Goal: Task Accomplishment & Management: Use online tool/utility

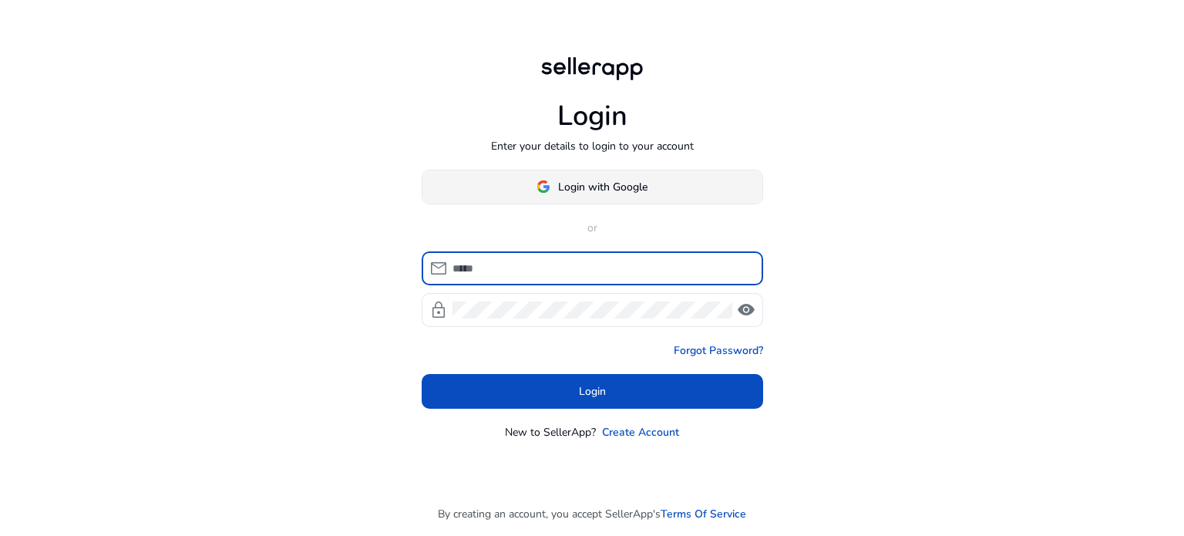
click at [532, 194] on span at bounding box center [593, 186] width 340 height 37
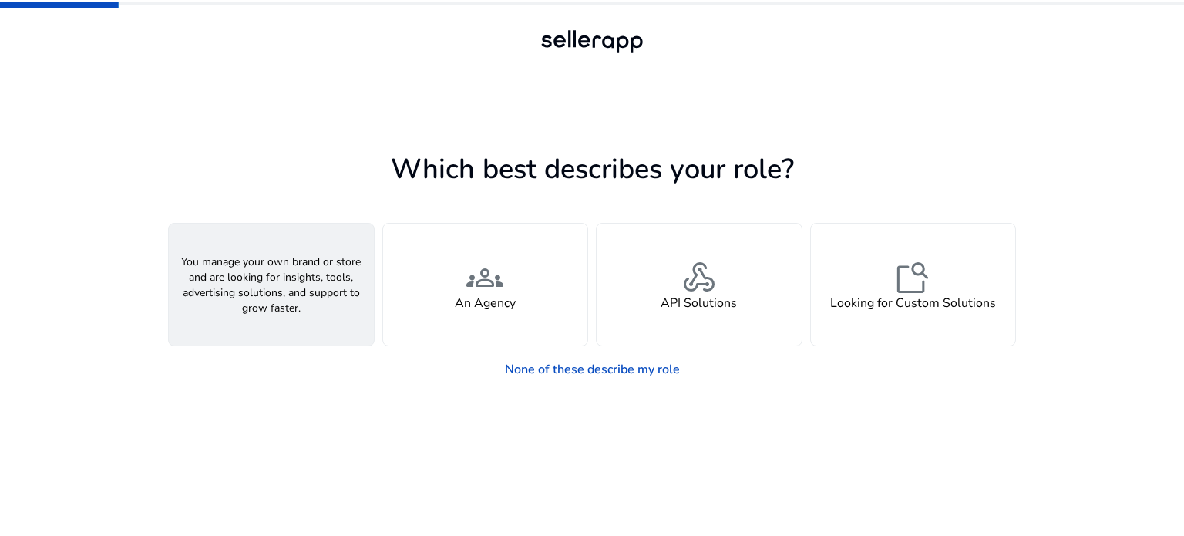
click at [254, 277] on span "person" at bounding box center [271, 277] width 37 height 37
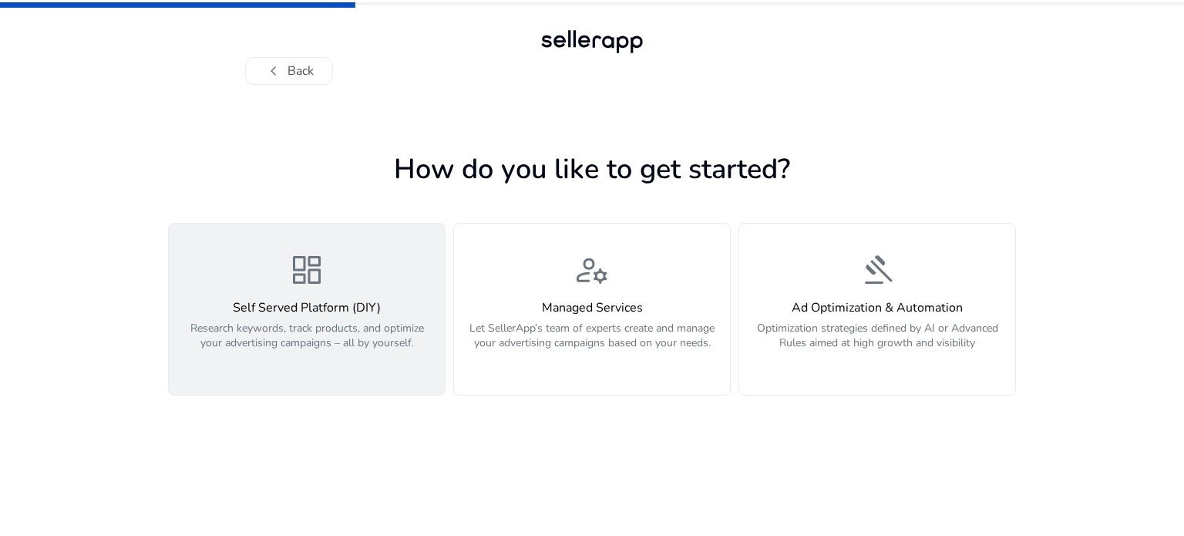
click at [324, 280] on span "dashboard" at bounding box center [306, 269] width 37 height 37
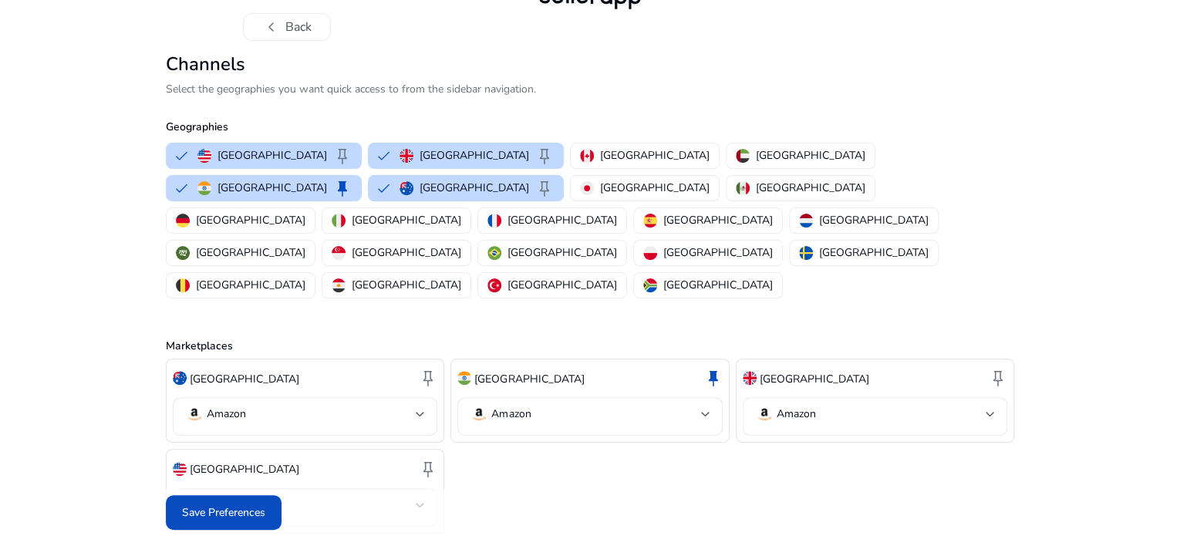
scroll to position [83, 0]
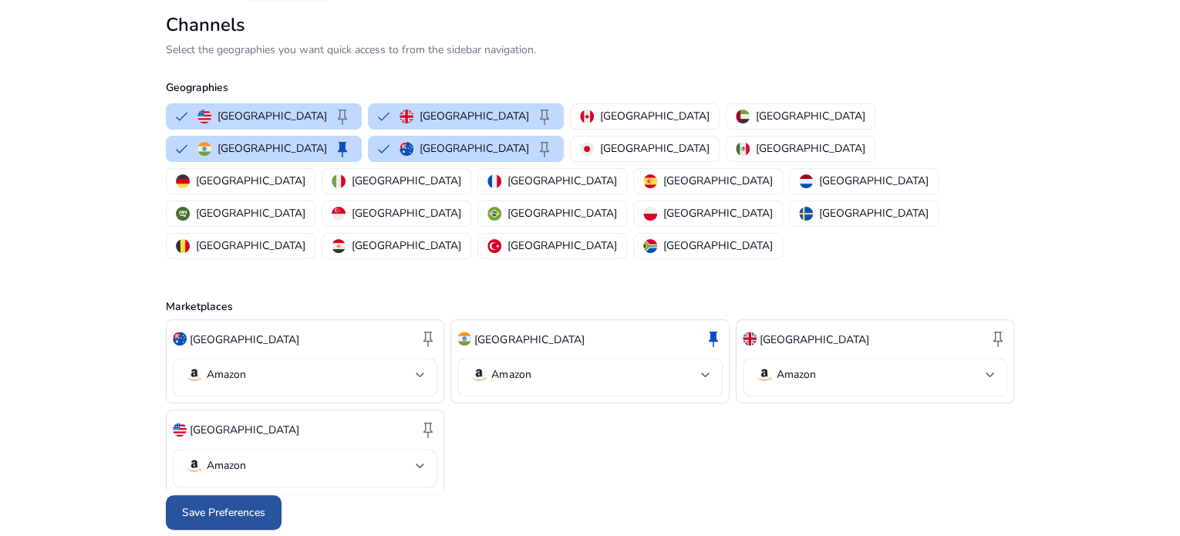
click at [216, 507] on span "Save Preferences" at bounding box center [223, 512] width 83 height 16
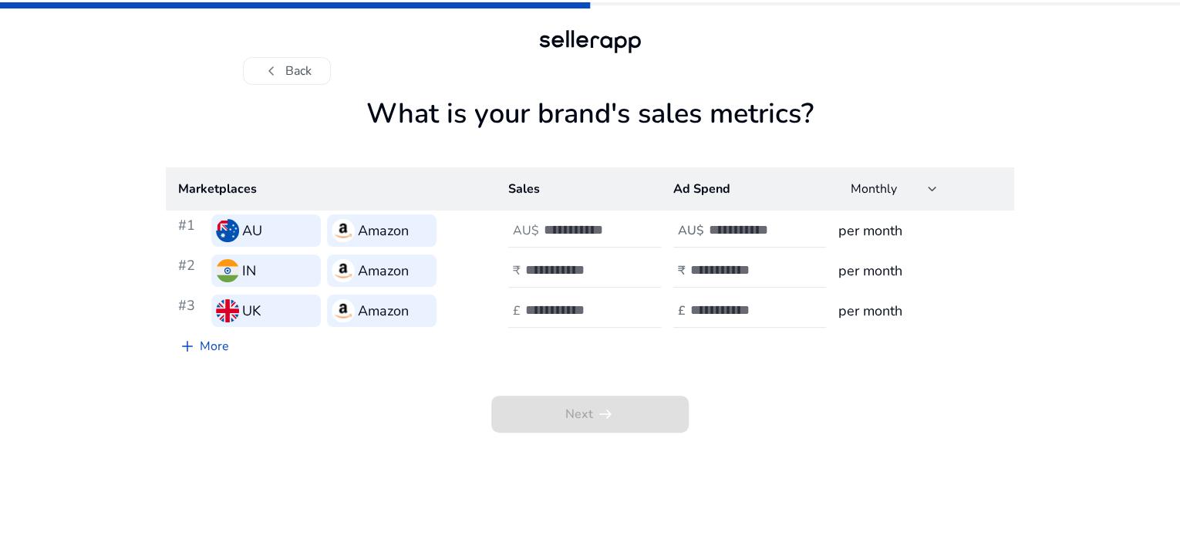
scroll to position [0, 0]
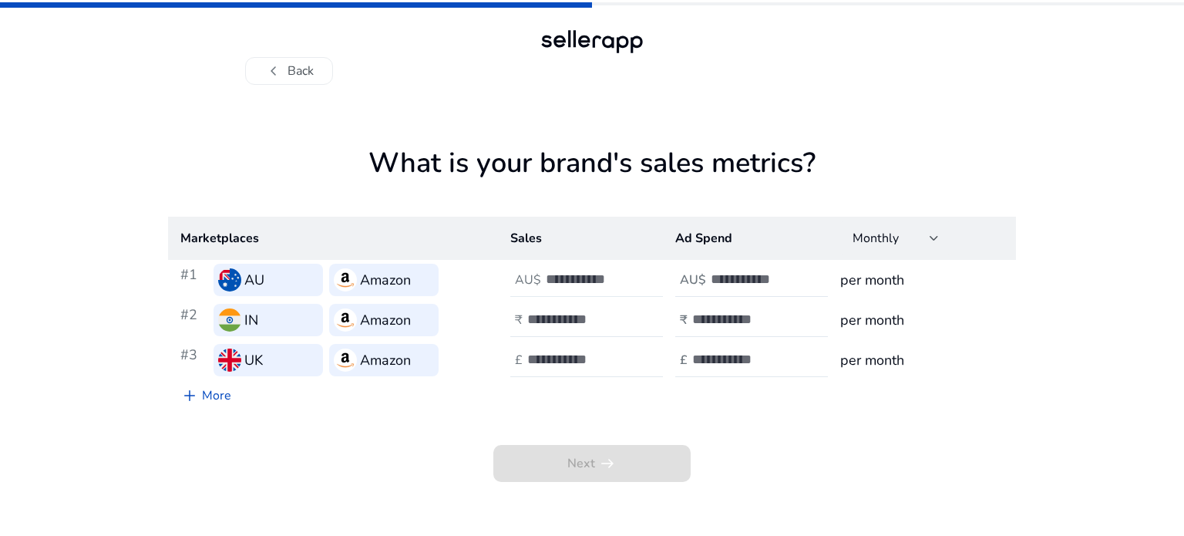
click at [549, 285] on input "number" at bounding box center [598, 279] width 104 height 17
type input "*****"
click at [548, 318] on input "number" at bounding box center [579, 319] width 104 height 17
type input "******"
click at [534, 357] on input "number" at bounding box center [579, 359] width 104 height 17
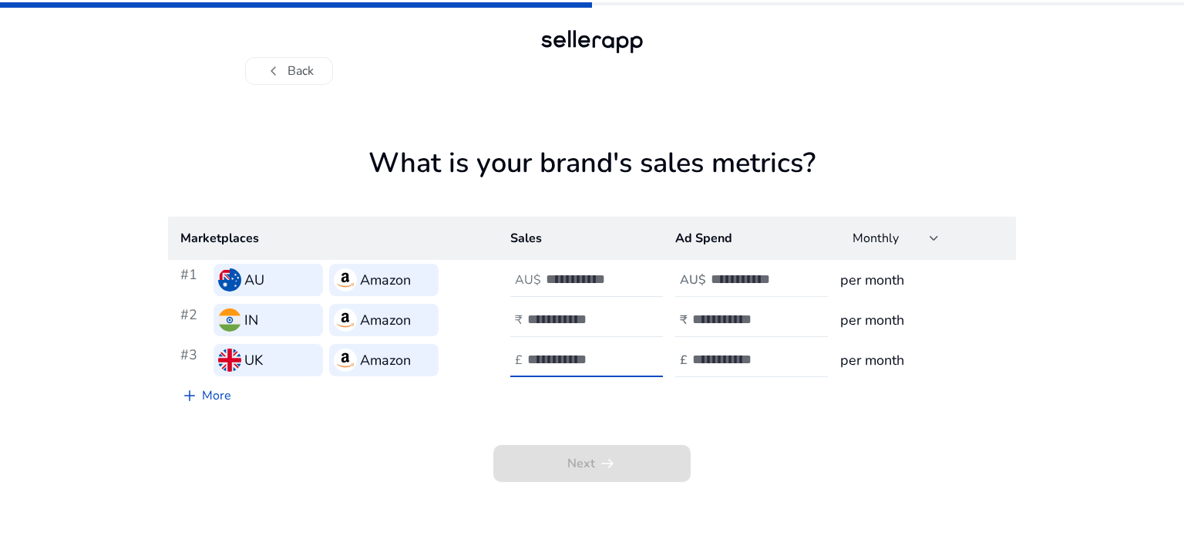
type input "****"
click at [729, 286] on input "number" at bounding box center [763, 279] width 104 height 17
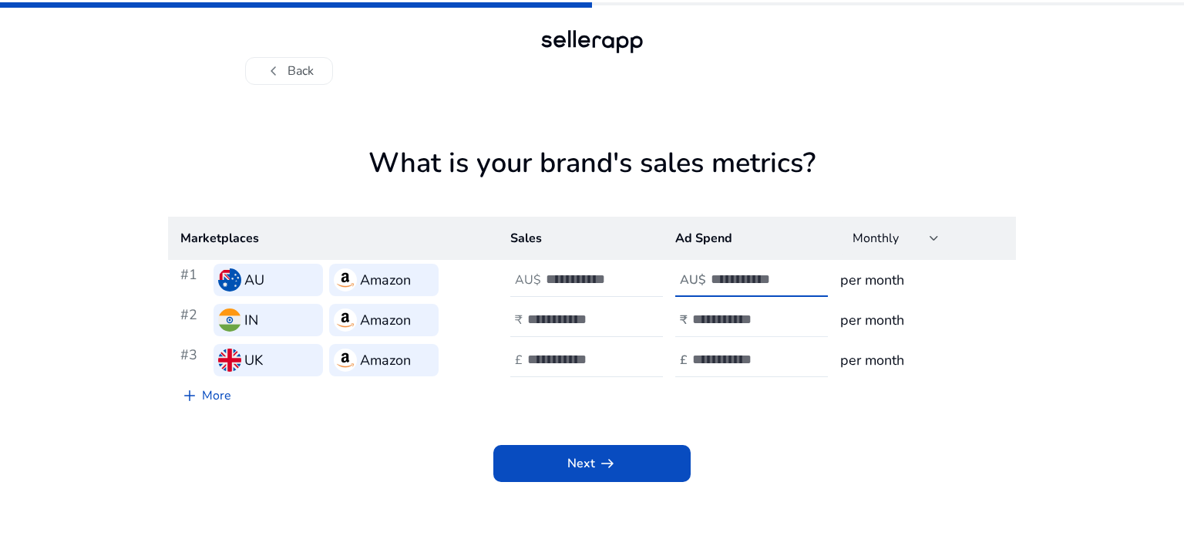
type input "****"
click at [721, 326] on input "number" at bounding box center [744, 319] width 104 height 17
type input "******"
click at [718, 359] on input "number" at bounding box center [744, 359] width 104 height 17
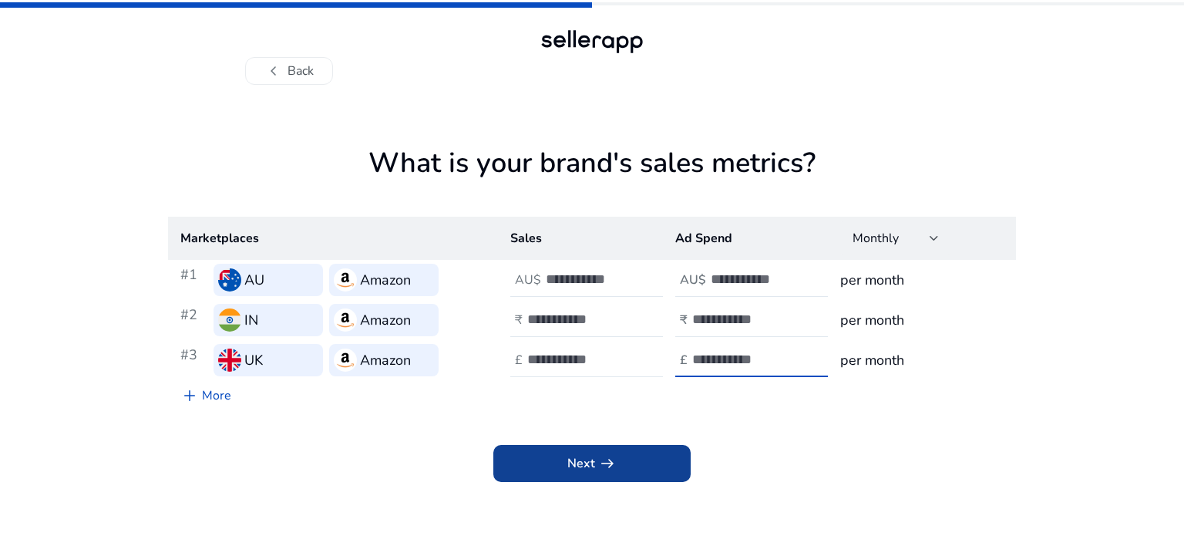
type input "****"
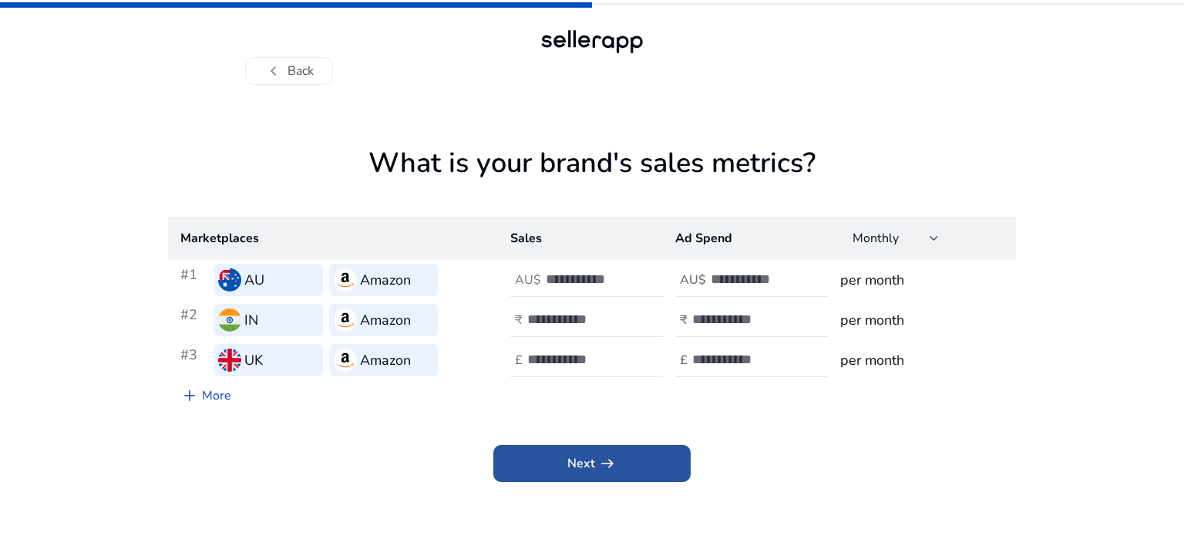
click at [597, 466] on app-icon "arrow_right_alt" at bounding box center [606, 463] width 22 height 19
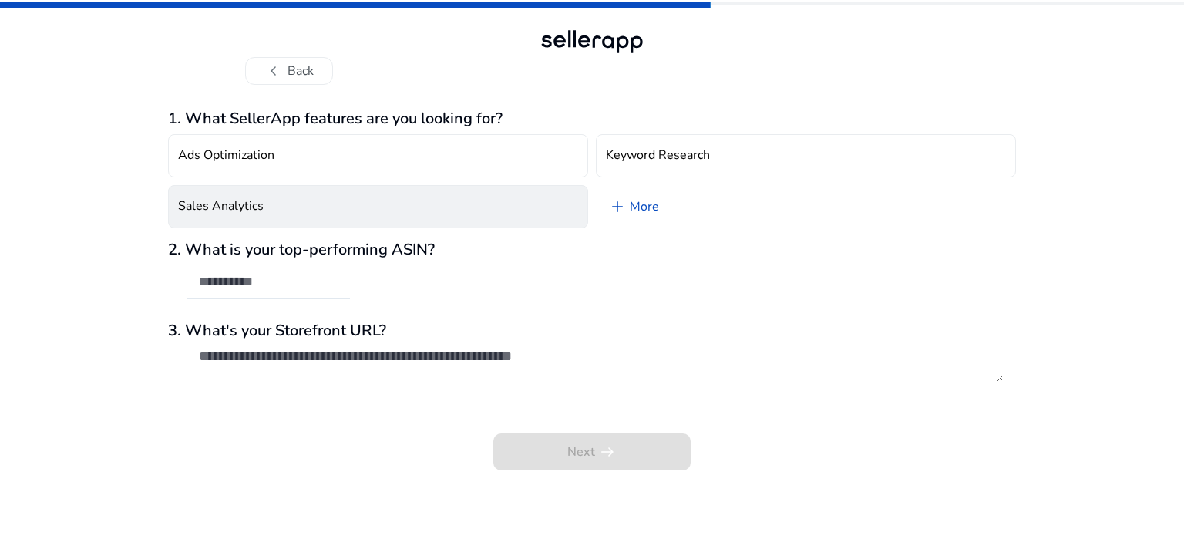
click at [301, 208] on button "Sales Analytics" at bounding box center [378, 206] width 420 height 43
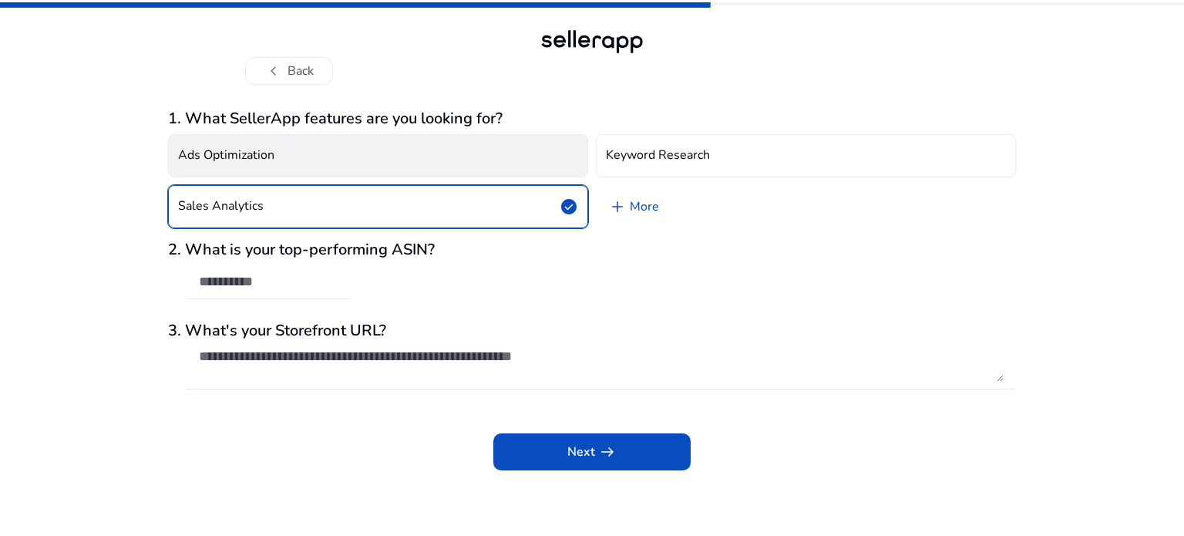
click at [321, 170] on button "Ads Optimization" at bounding box center [378, 155] width 420 height 43
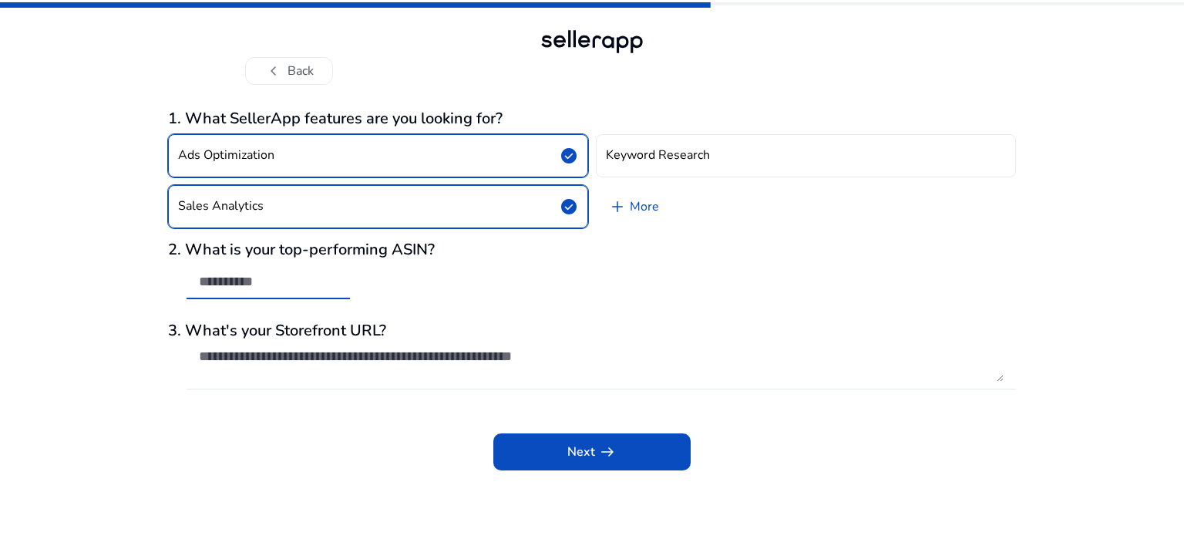
click at [272, 280] on input "text" at bounding box center [268, 281] width 139 height 17
type input "*"
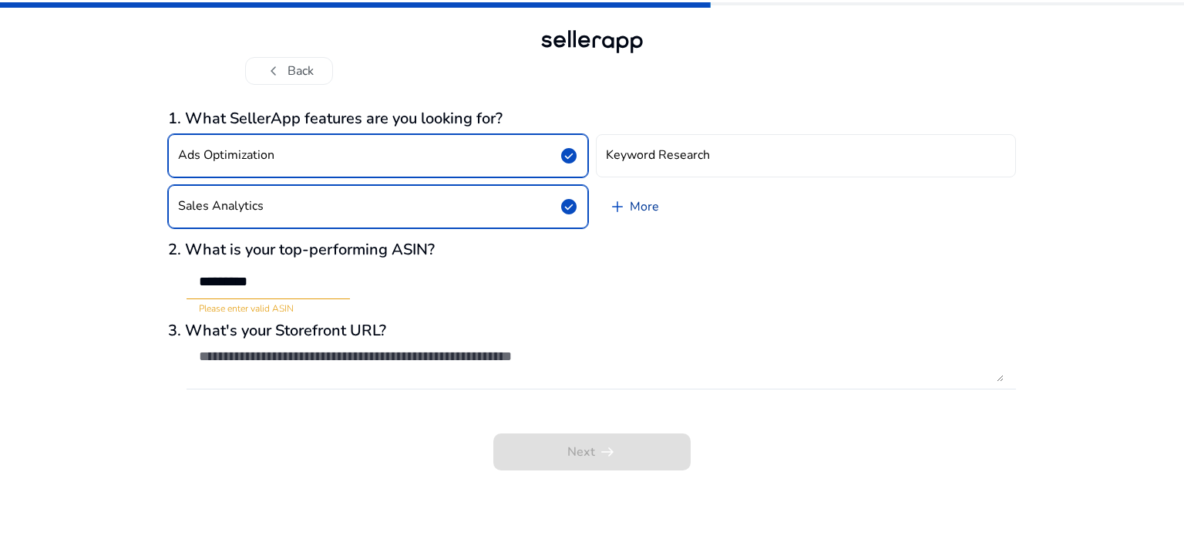
click at [646, 204] on link "add More" at bounding box center [634, 206] width 76 height 43
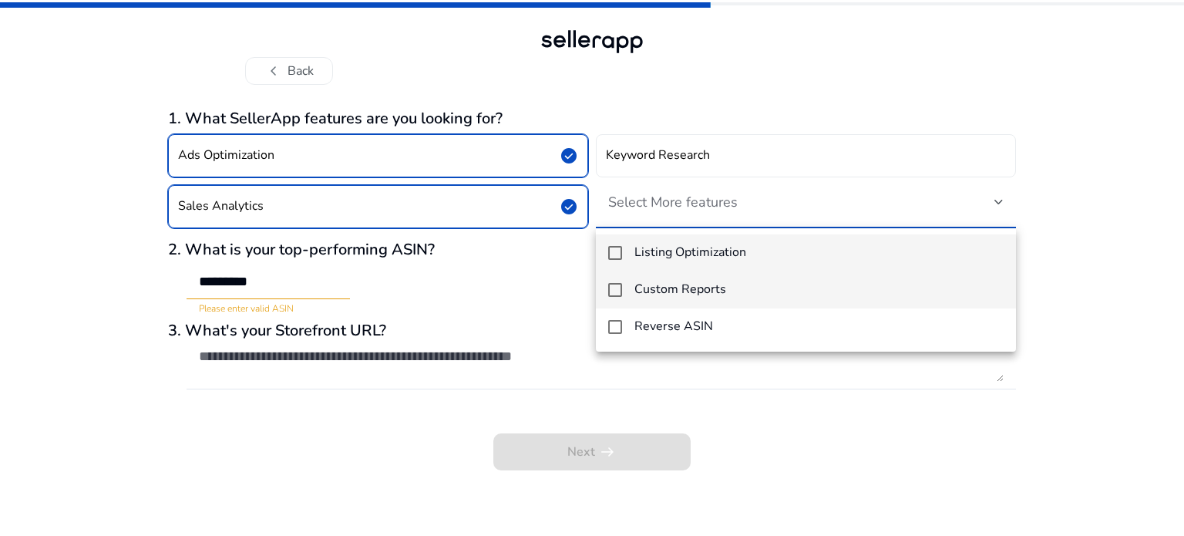
click at [641, 292] on h4 "Custom Reports" at bounding box center [681, 289] width 92 height 15
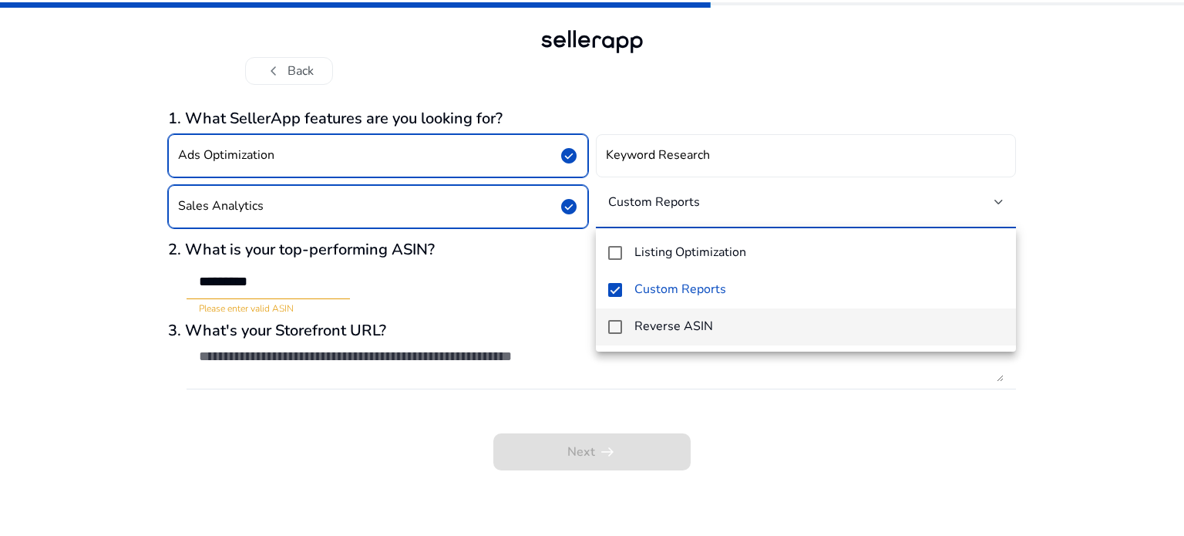
click at [632, 327] on mat-option "Reverse ASIN" at bounding box center [806, 326] width 420 height 37
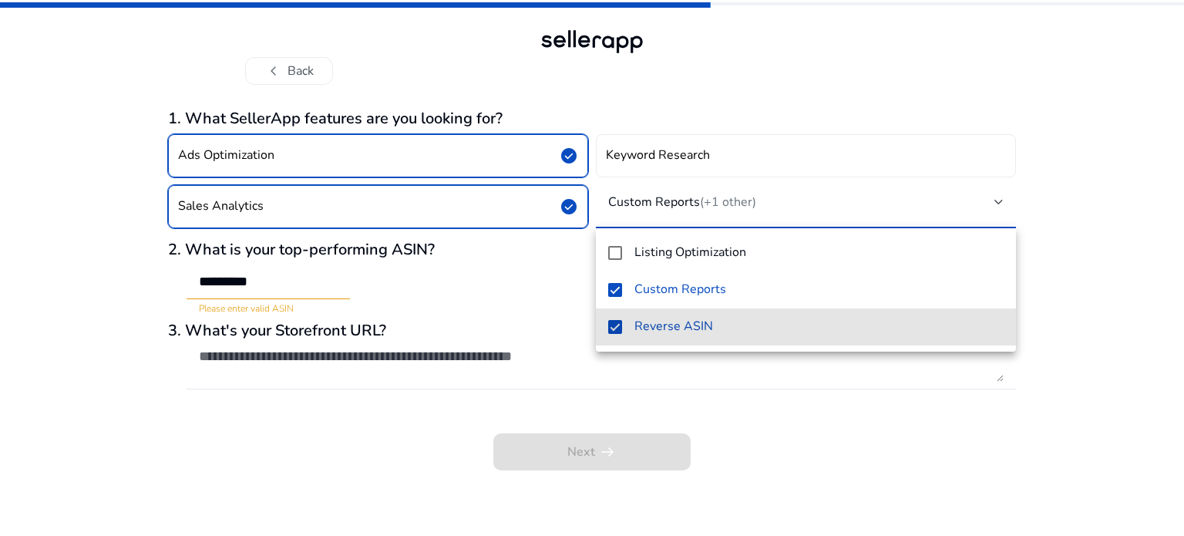
click at [632, 327] on mat-option "Reverse ASIN" at bounding box center [806, 326] width 420 height 37
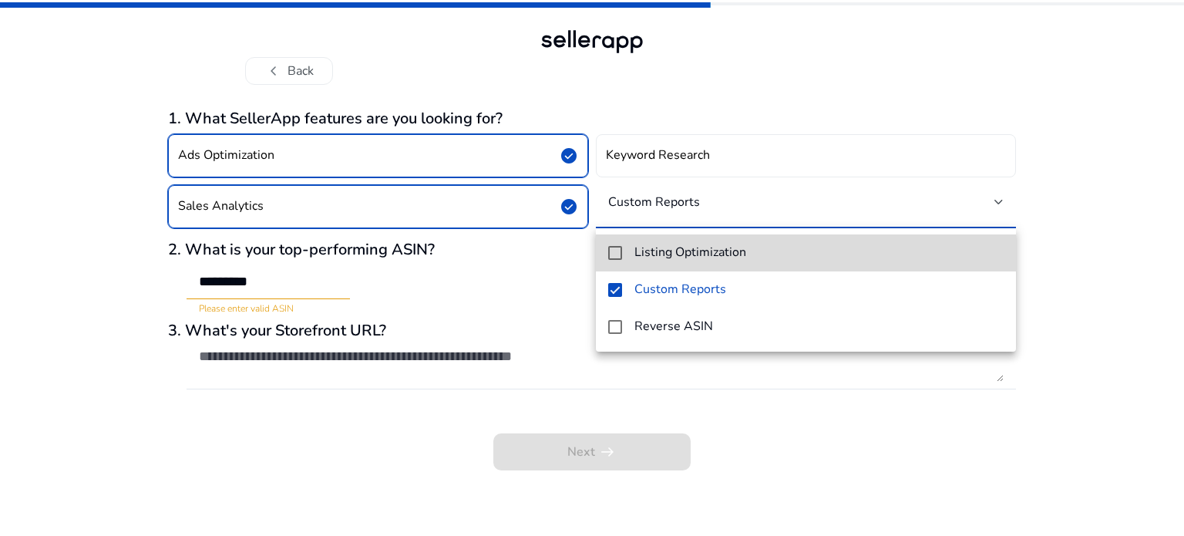
click at [616, 257] on mat-pseudo-checkbox at bounding box center [615, 253] width 14 height 14
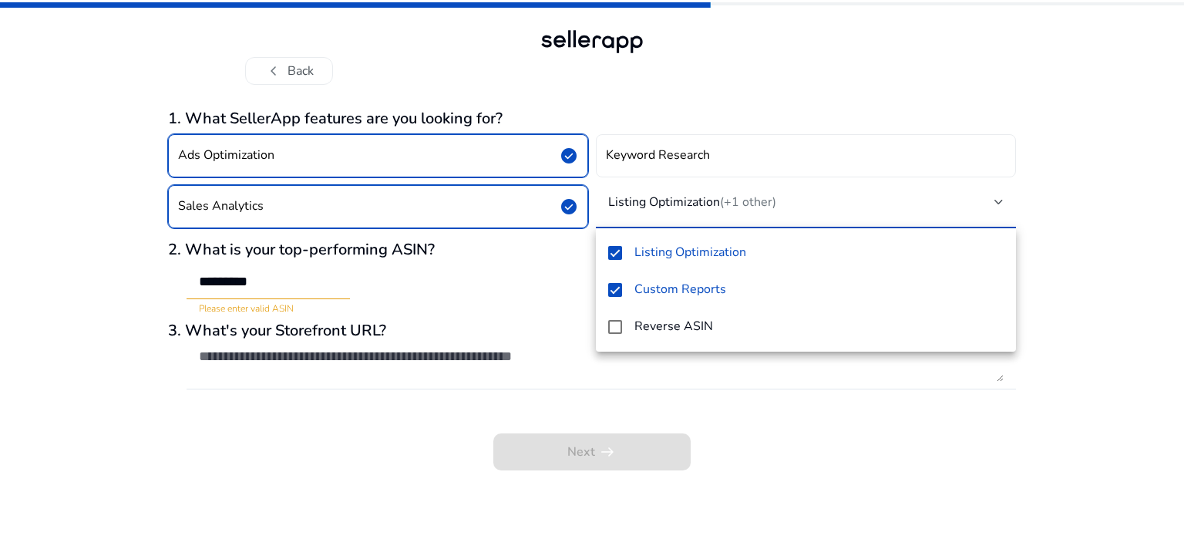
click at [440, 268] on div at bounding box center [592, 268] width 1184 height 536
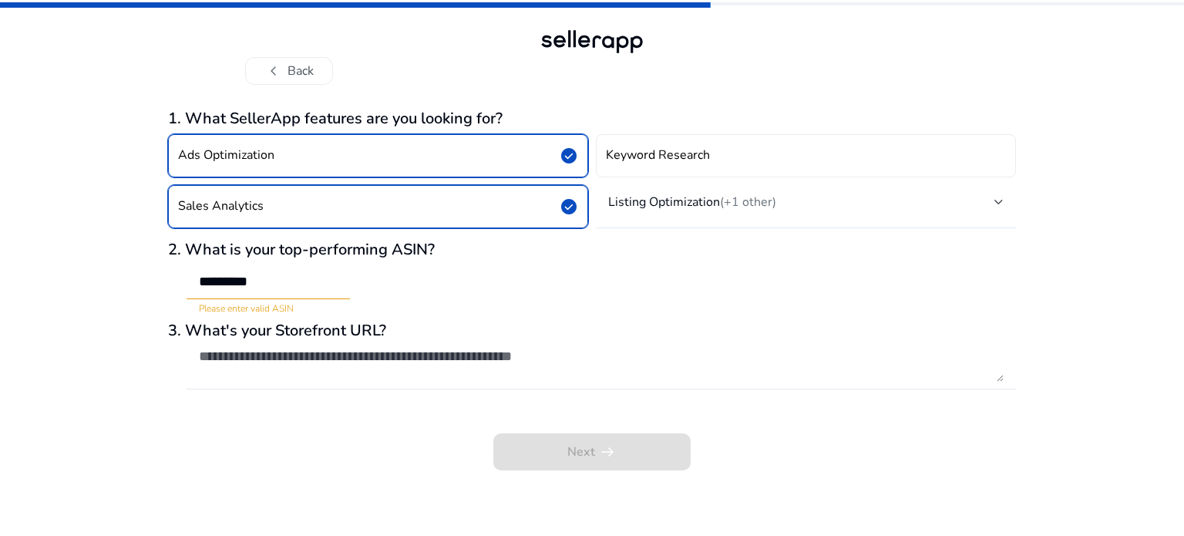
click at [852, 195] on mat-select-trigger "Listing Optimization (+1 other)" at bounding box center [801, 201] width 386 height 15
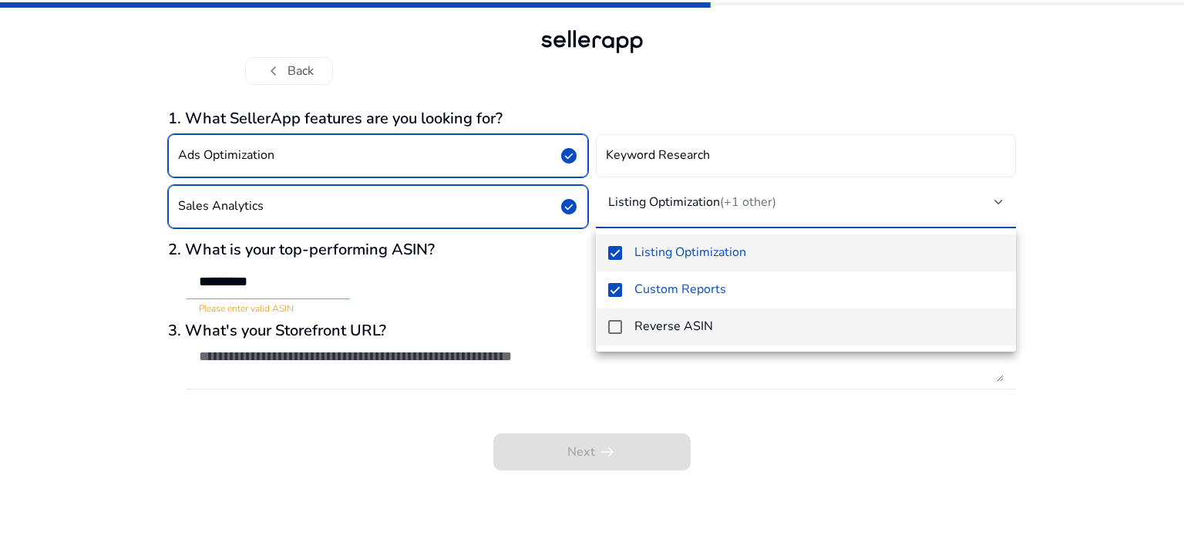
click at [648, 317] on mat-option "Reverse ASIN" at bounding box center [806, 326] width 420 height 37
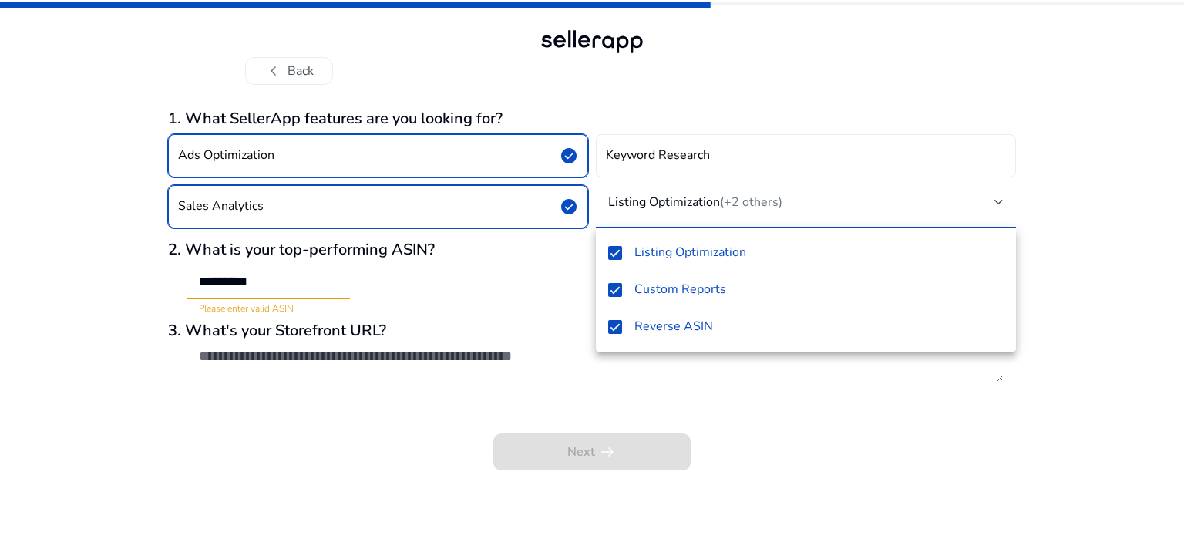
click at [790, 381] on div at bounding box center [592, 268] width 1184 height 536
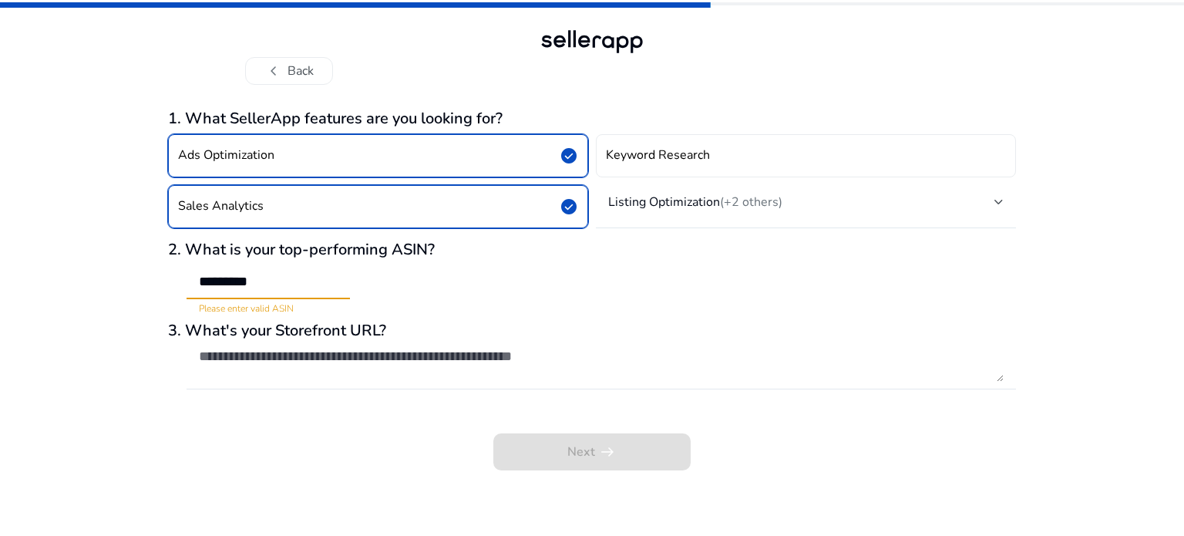
click at [281, 273] on input "*********" at bounding box center [268, 281] width 139 height 17
type input "*"
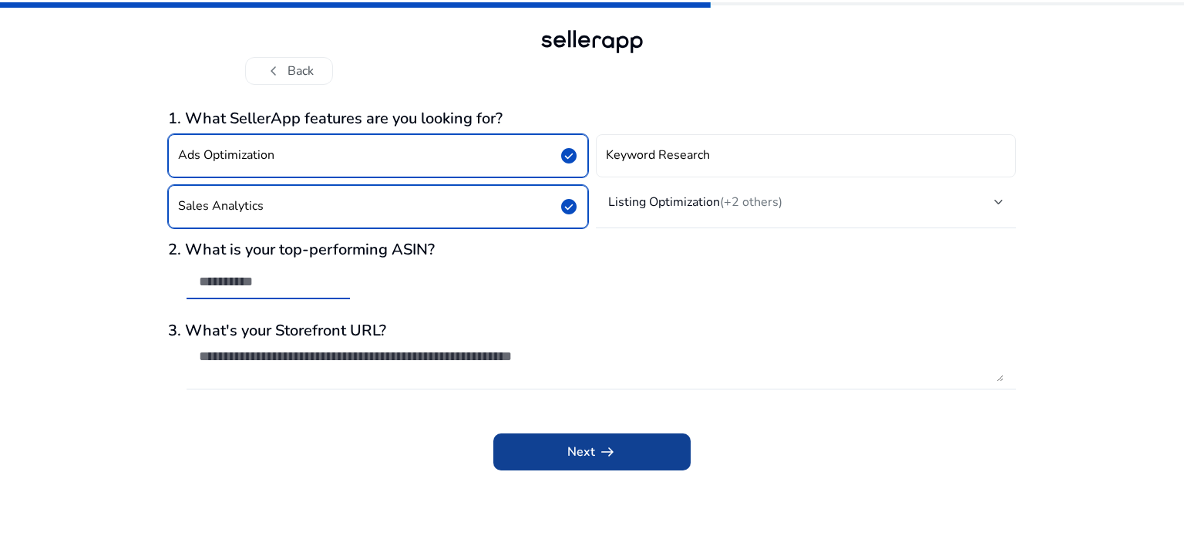
click at [574, 447] on span "Next arrow_right_alt" at bounding box center [591, 452] width 49 height 19
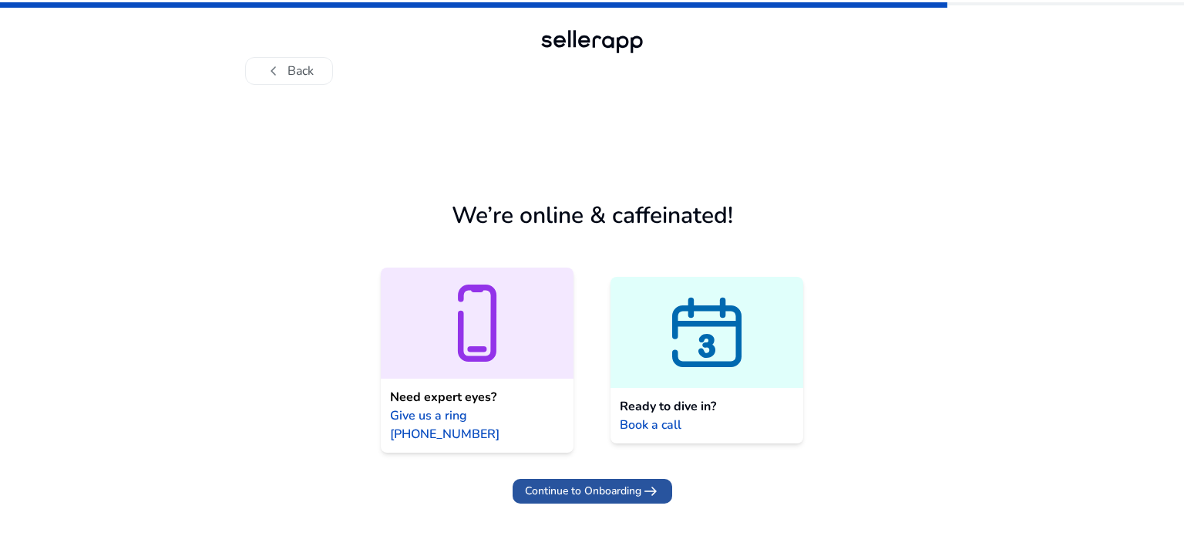
click at [620, 483] on span "Continue to Onboarding" at bounding box center [583, 491] width 116 height 16
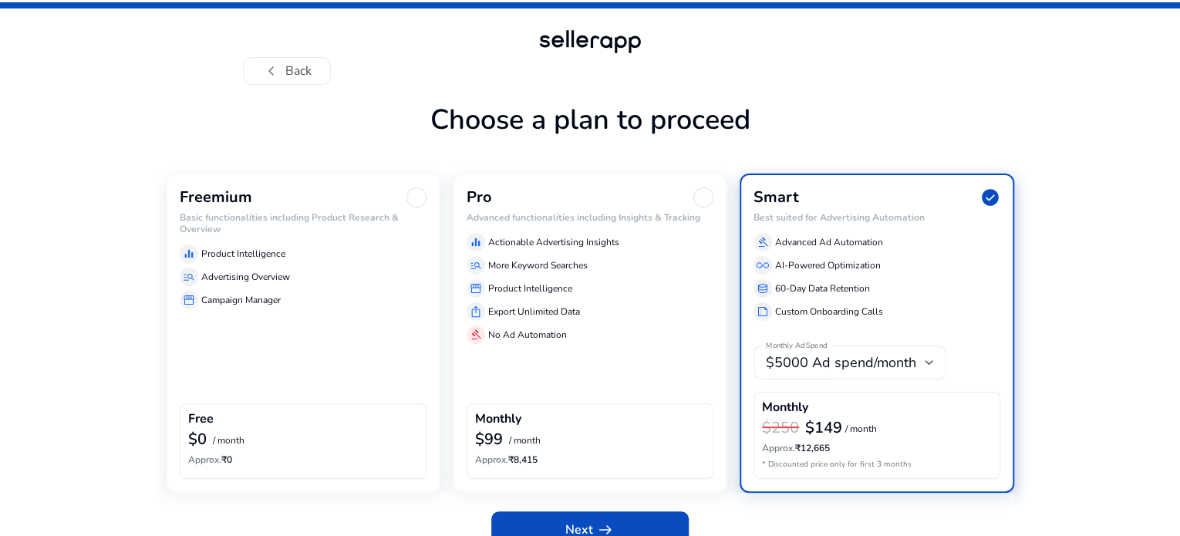
scroll to position [72, 0]
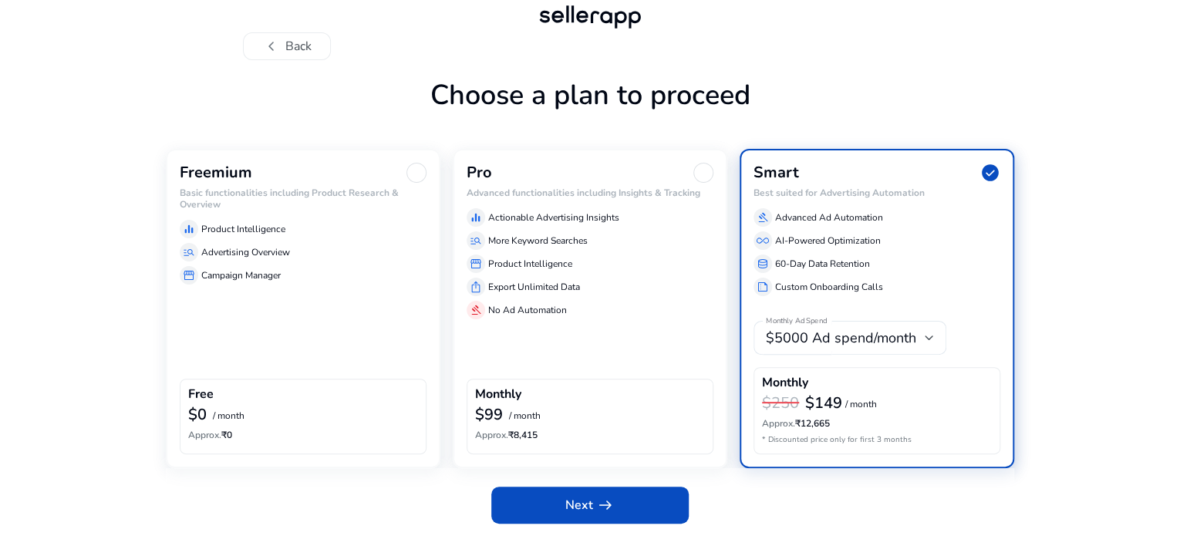
click at [259, 261] on div "equalizer Product Intelligence manage_search Advertising Overview storefront Ca…" at bounding box center [303, 249] width 247 height 71
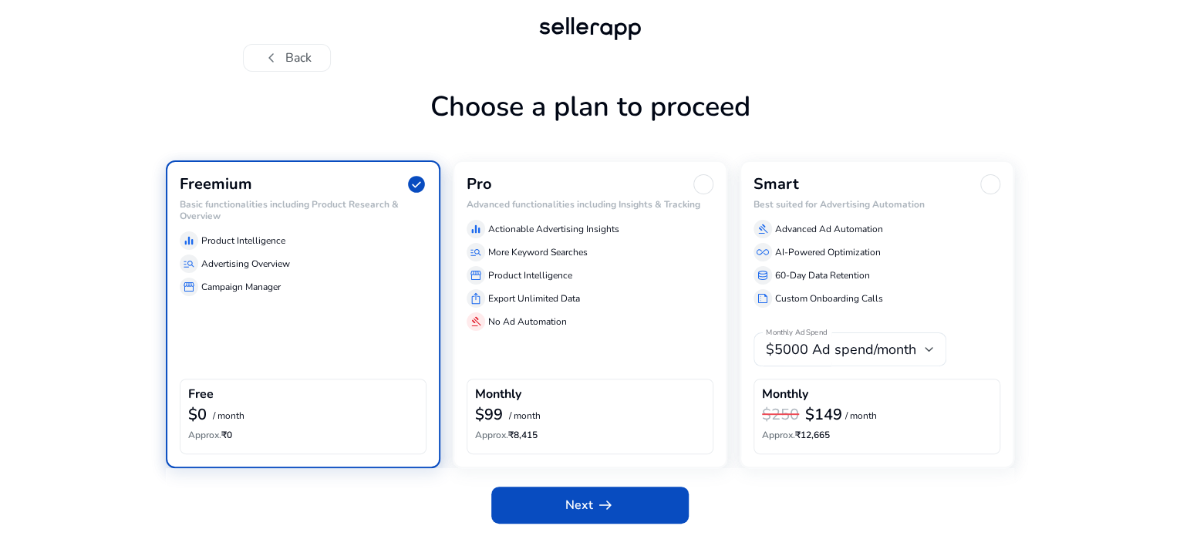
scroll to position [61, 0]
click at [551, 500] on span at bounding box center [589, 505] width 197 height 37
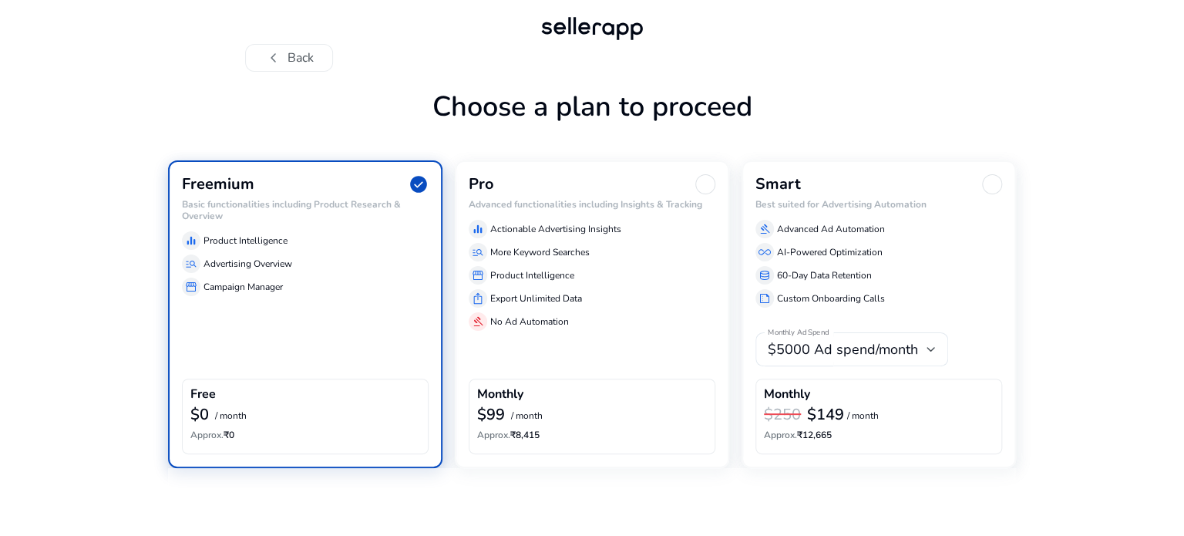
scroll to position [0, 0]
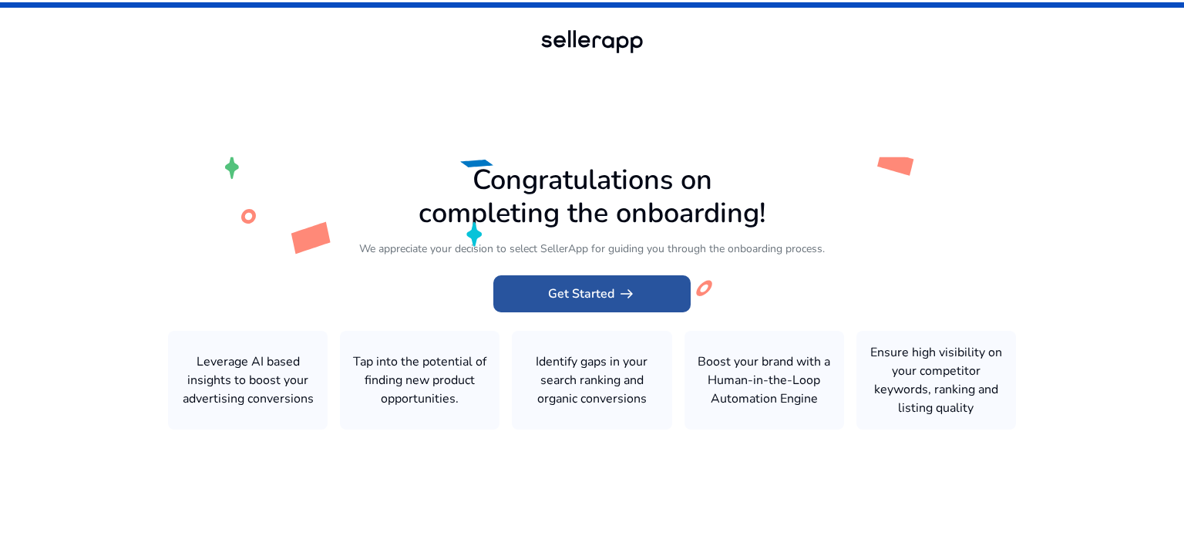
click at [581, 298] on span "Get Started arrow_right_alt" at bounding box center [592, 294] width 88 height 19
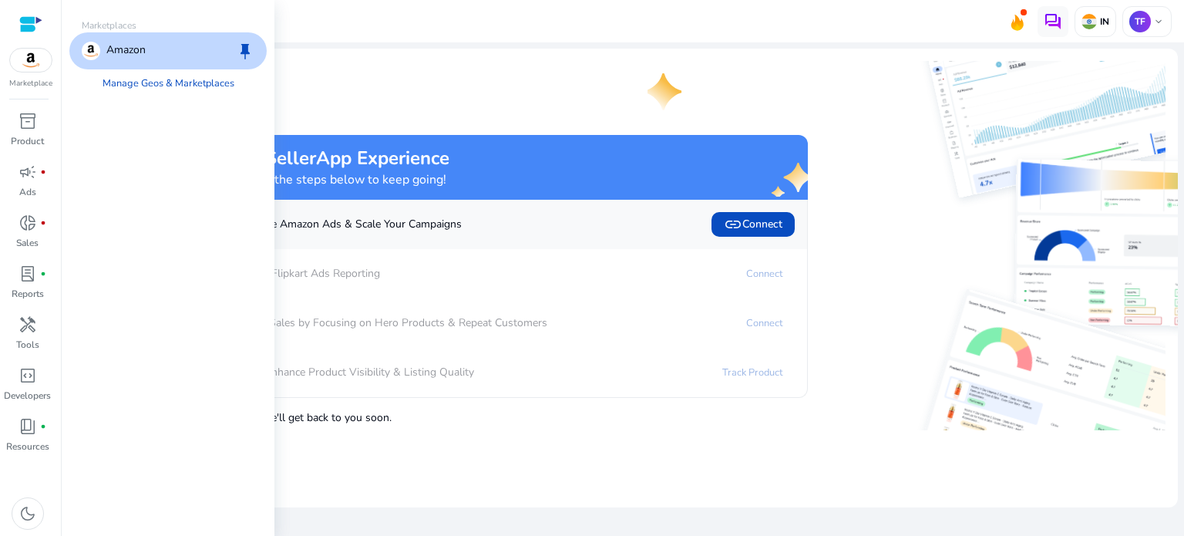
click at [34, 61] on img at bounding box center [31, 60] width 42 height 23
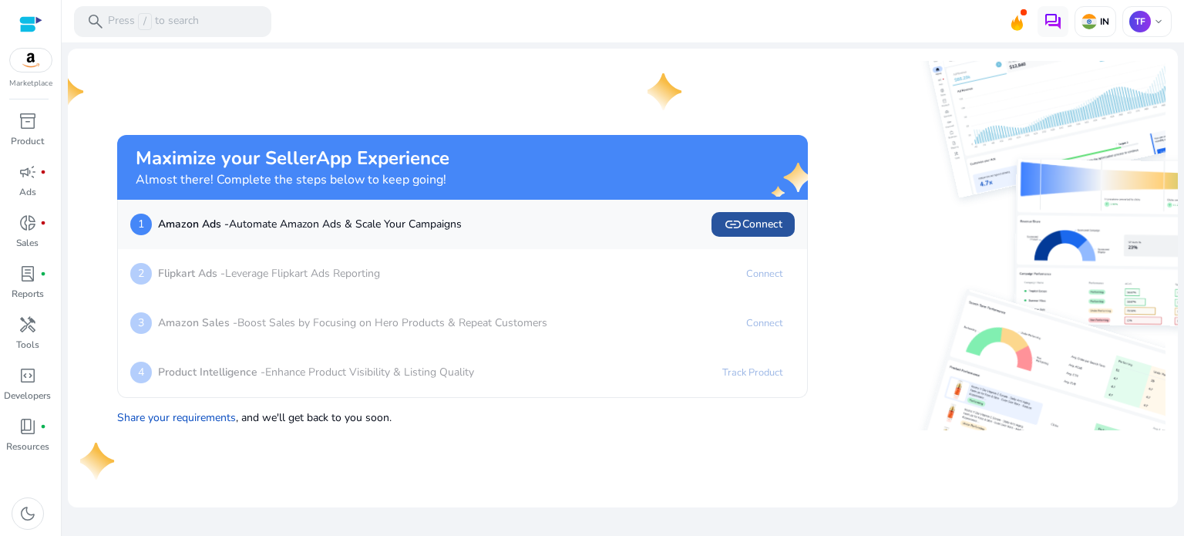
click at [759, 220] on span "link Connect" at bounding box center [753, 224] width 59 height 19
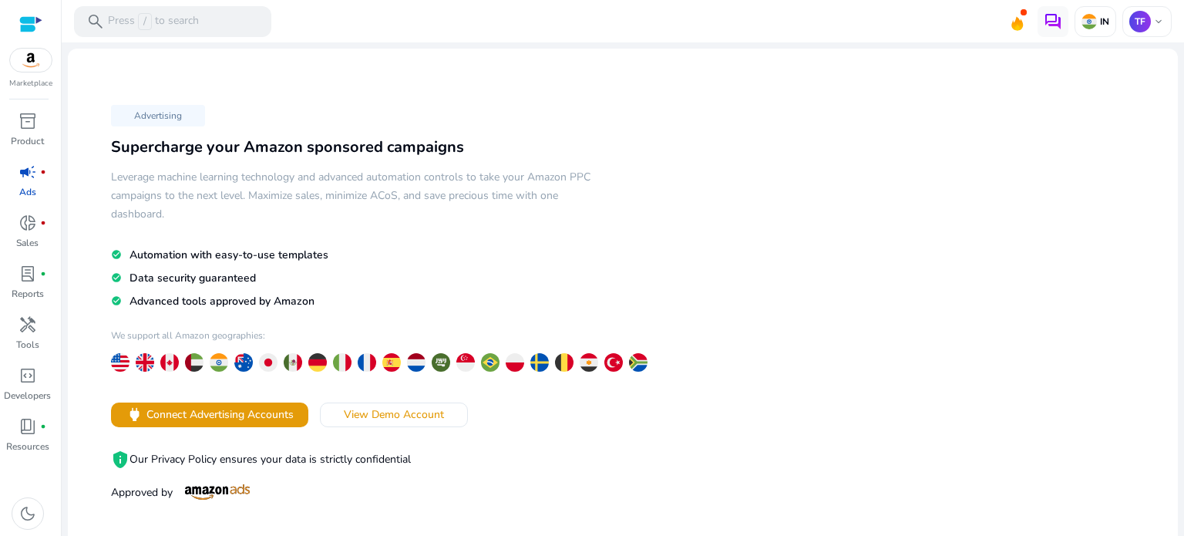
scroll to position [154, 0]
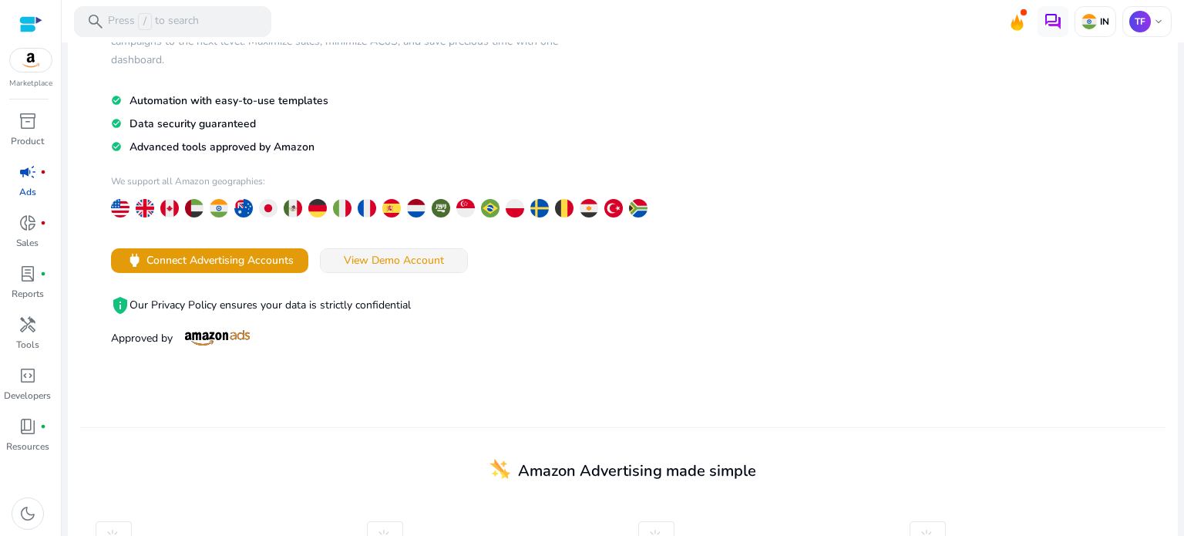
click at [365, 259] on span "View Demo Account" at bounding box center [394, 260] width 100 height 16
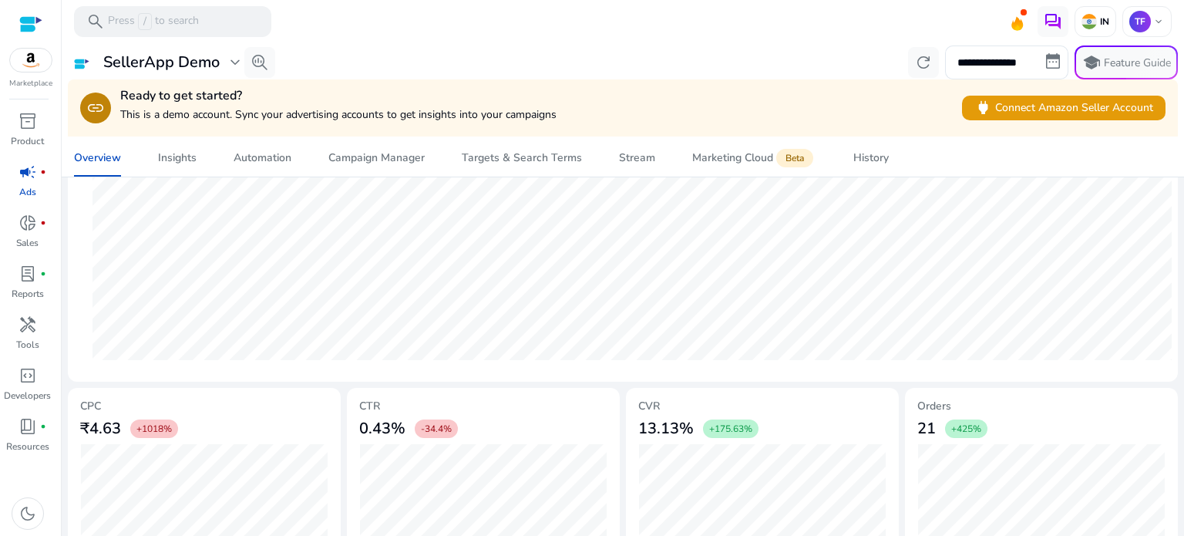
scroll to position [600, 0]
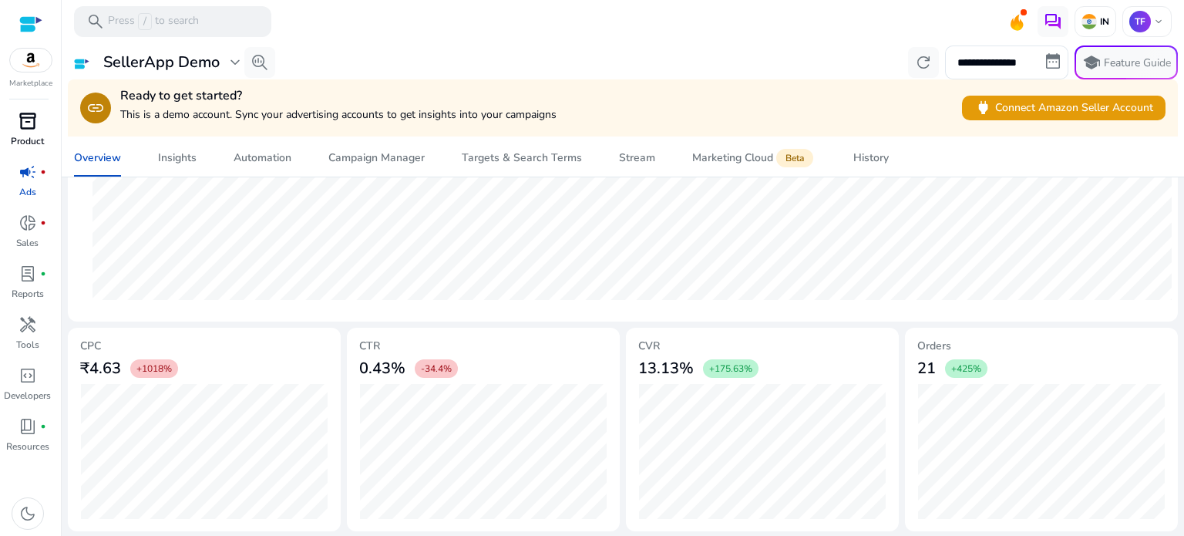
click at [21, 113] on span "inventory_2" at bounding box center [28, 121] width 19 height 19
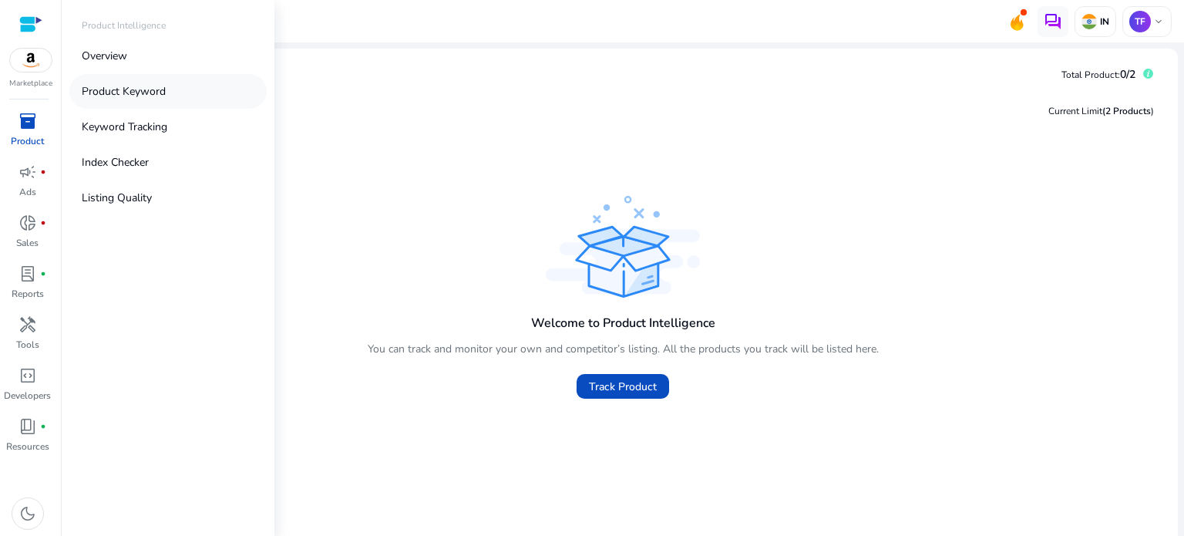
click at [130, 87] on p "Product Keyword" at bounding box center [124, 91] width 84 height 16
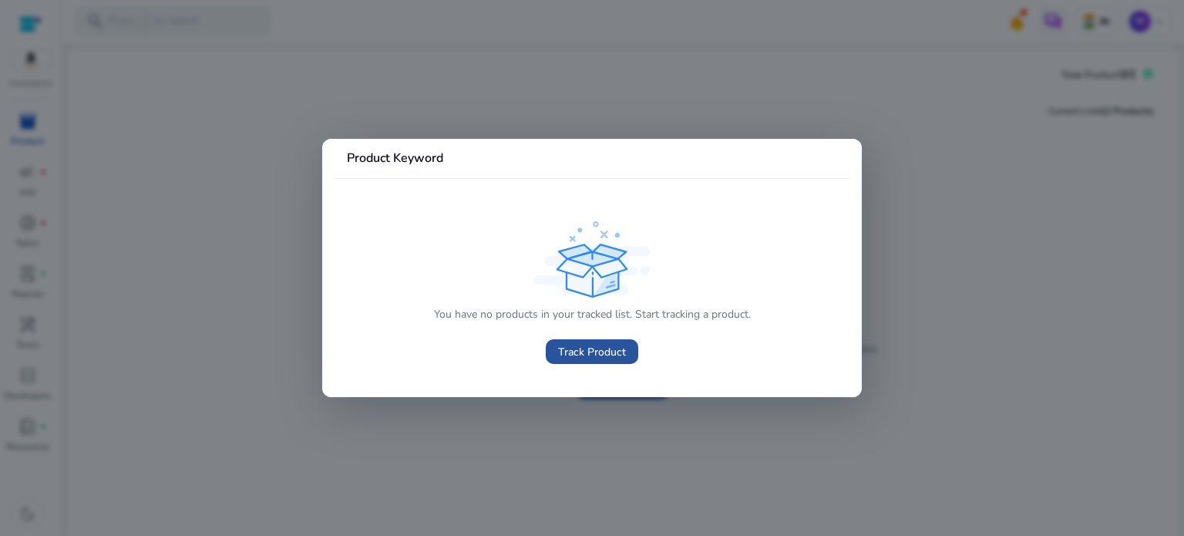
click at [561, 349] on span "Track Product" at bounding box center [592, 352] width 68 height 16
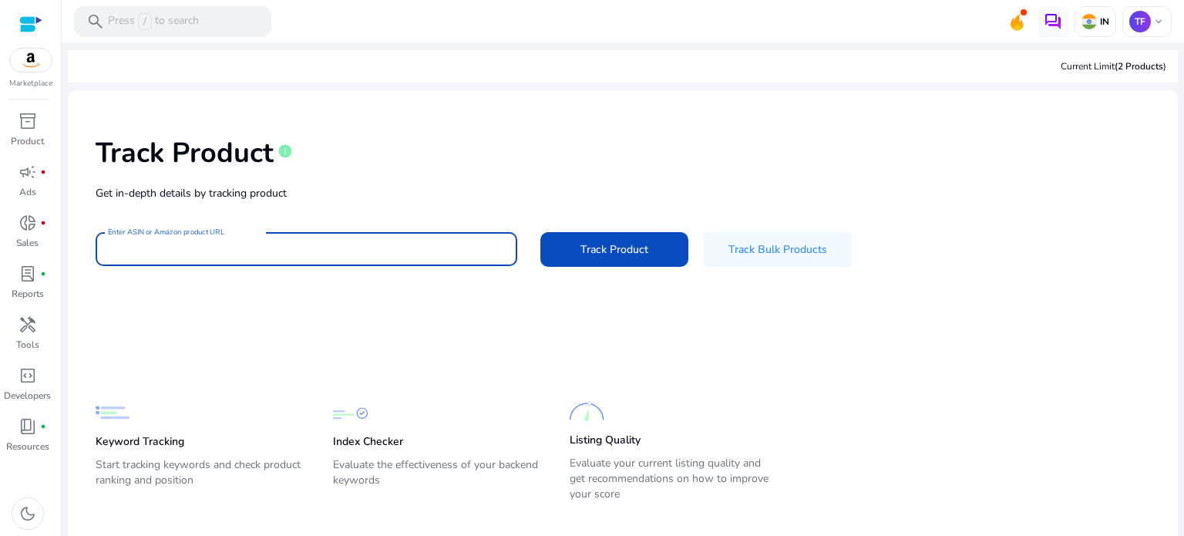
click at [205, 253] on input "Enter ASIN or Amazon product URL" at bounding box center [306, 249] width 397 height 17
type input "*"
paste input "**********"
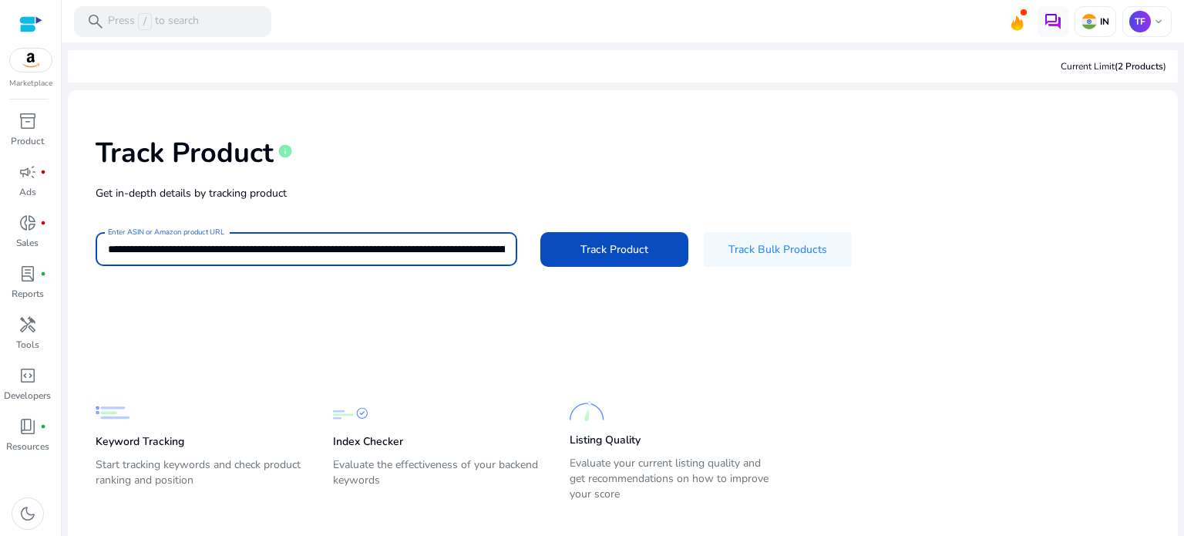
scroll to position [0, 3189]
type input "**********"
click at [625, 245] on span "Track Product" at bounding box center [615, 249] width 68 height 16
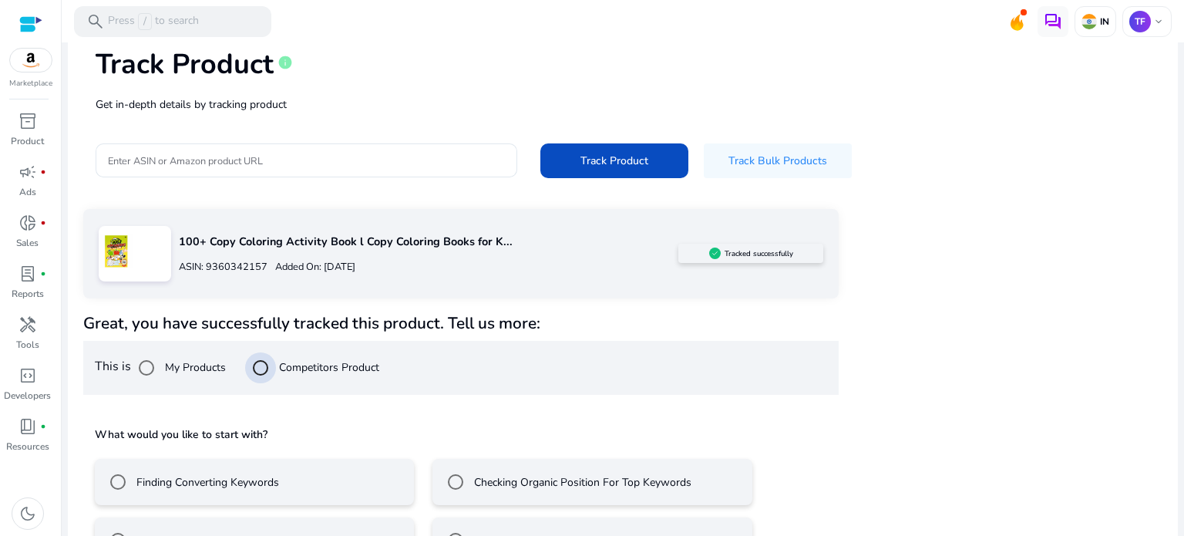
scroll to position [138, 0]
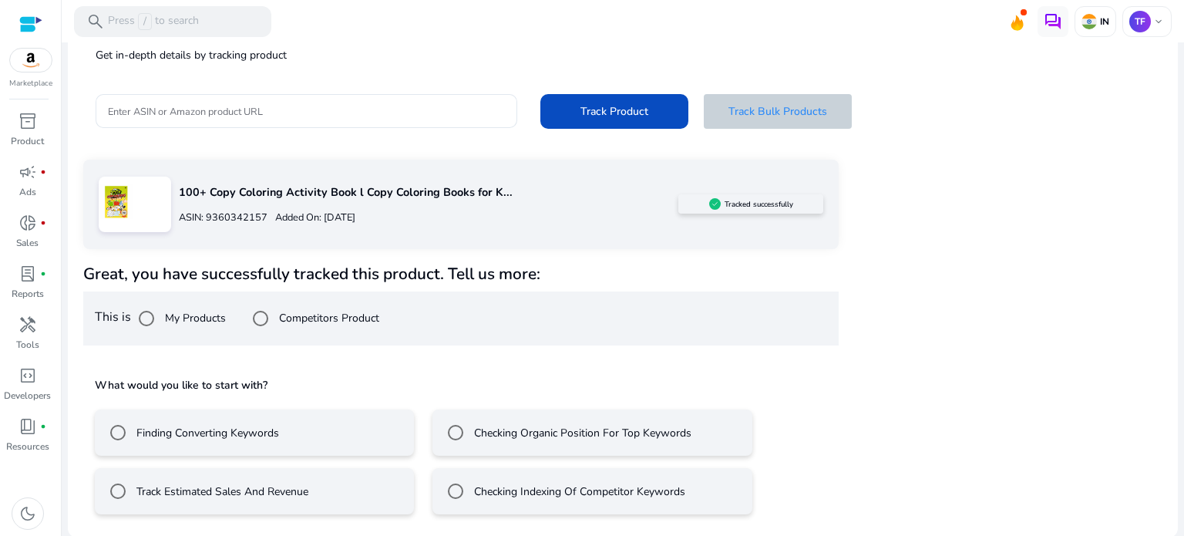
click at [737, 110] on span "Track Bulk Products" at bounding box center [778, 111] width 99 height 16
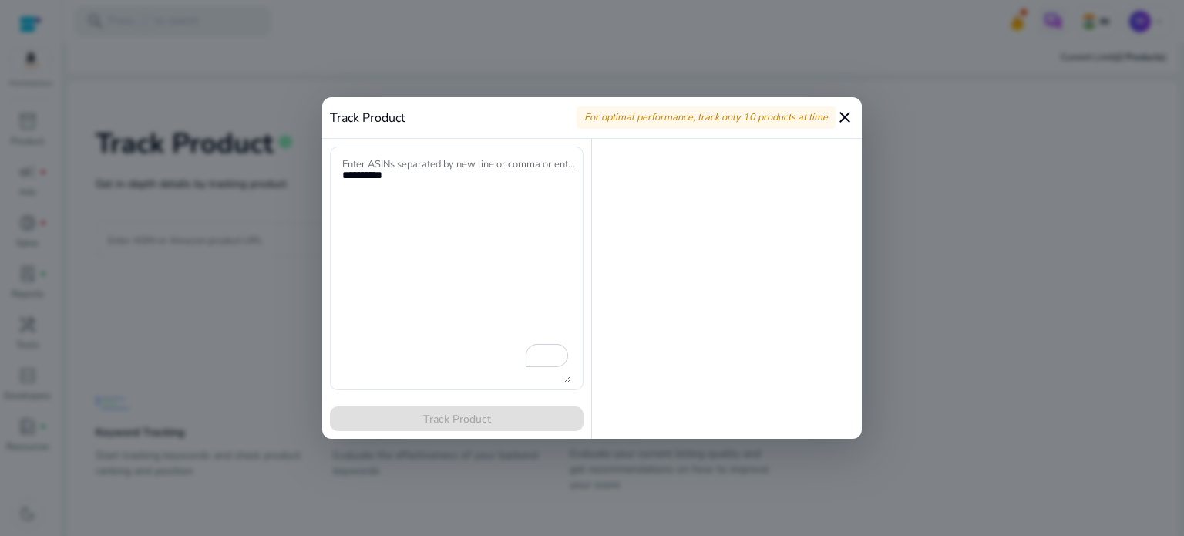
click at [848, 110] on mat-icon "close" at bounding box center [845, 117] width 19 height 19
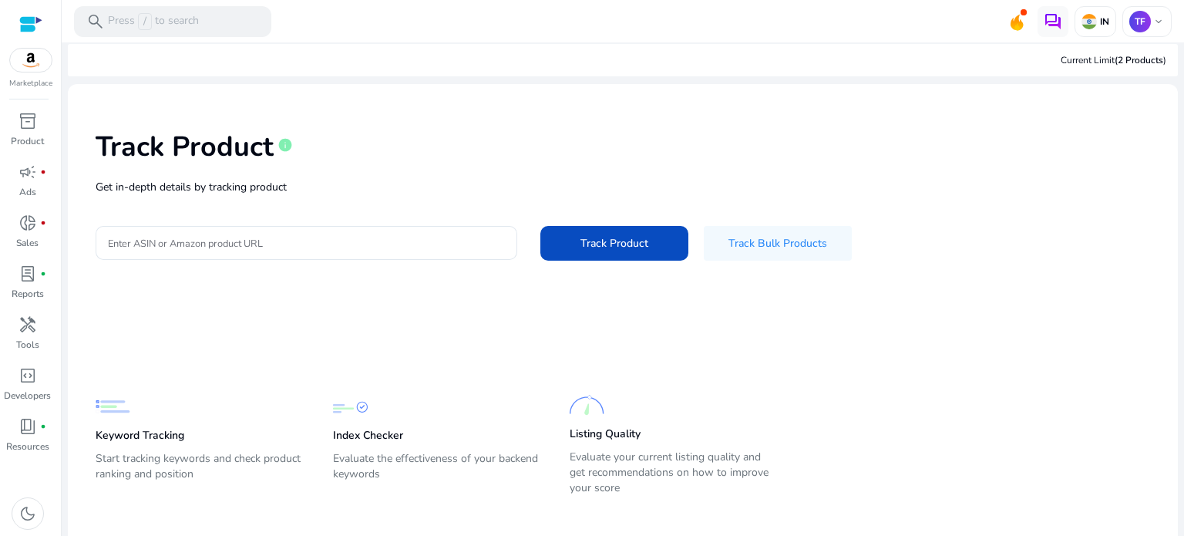
scroll to position [0, 0]
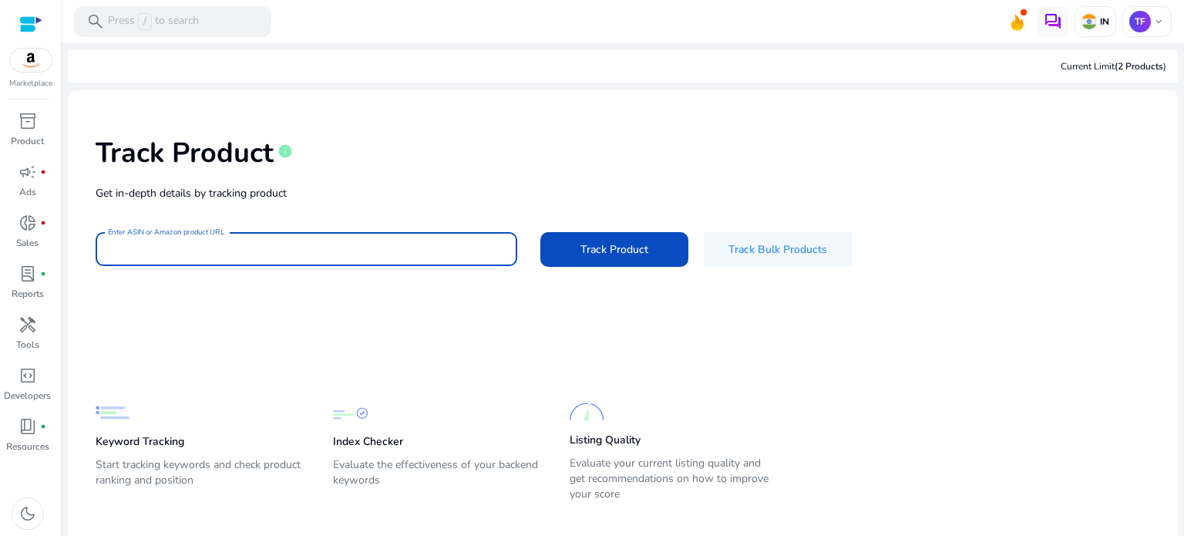
drag, startPoint x: 257, startPoint y: 257, endPoint x: 185, endPoint y: 242, distance: 73.2
paste input "**********"
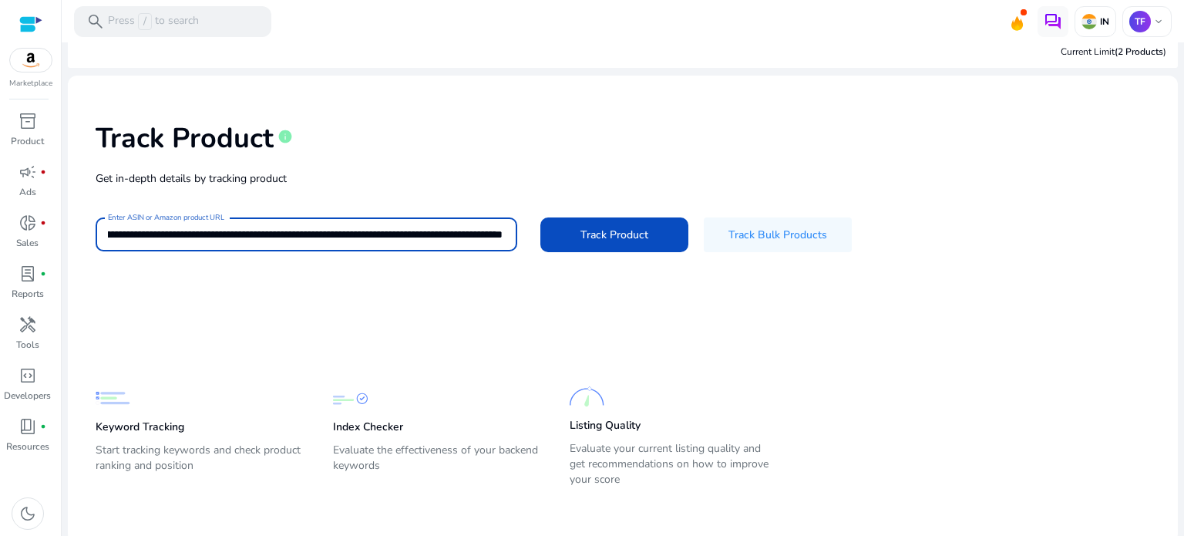
scroll to position [22, 0]
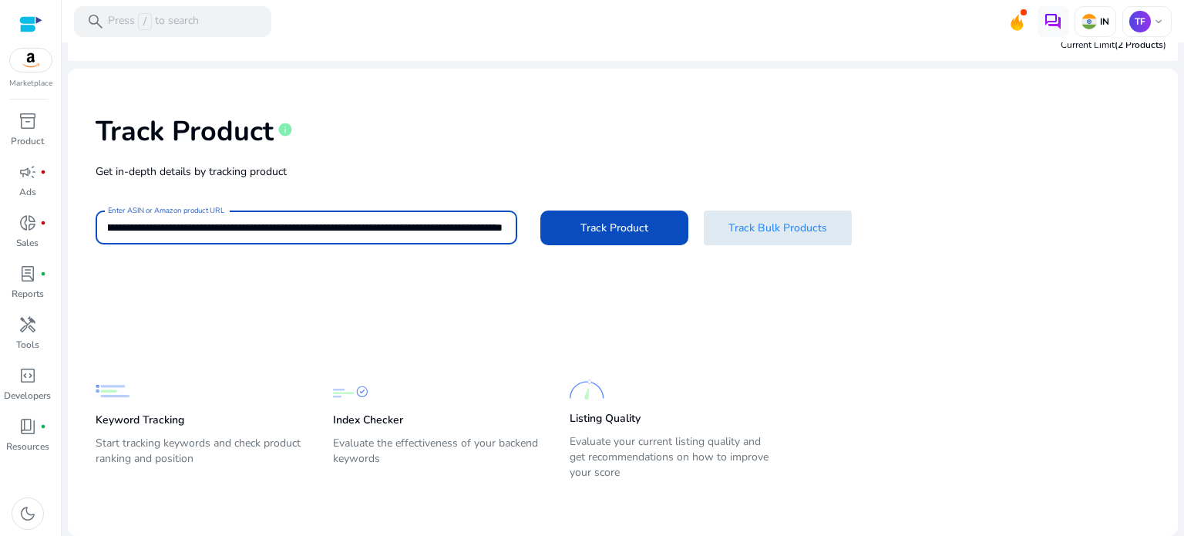
type input "**********"
click at [756, 230] on span "Track Bulk Products" at bounding box center [778, 228] width 99 height 16
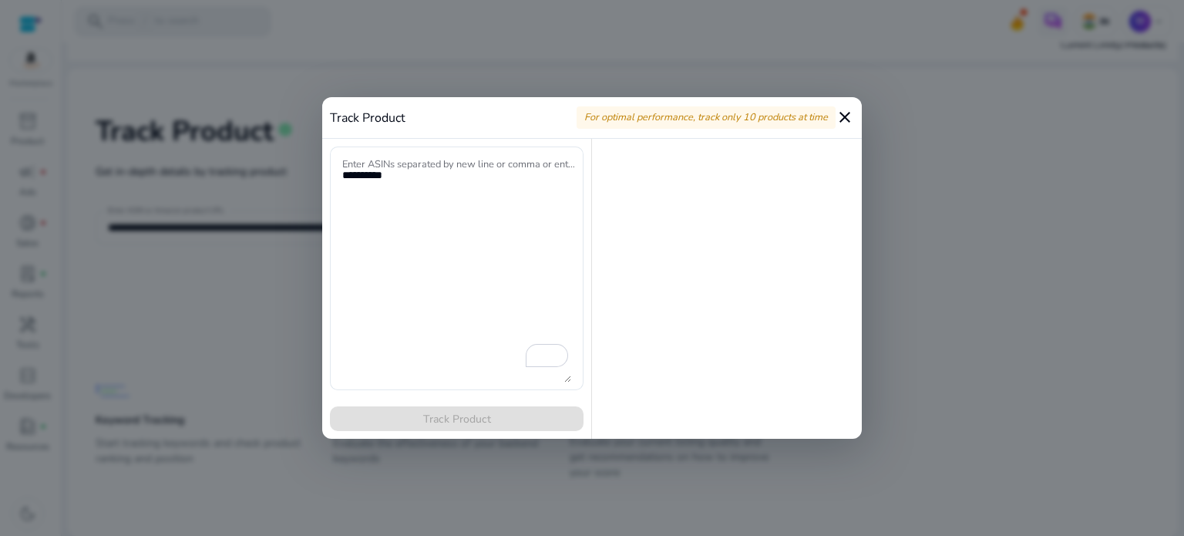
click at [845, 116] on mat-icon "close" at bounding box center [845, 117] width 19 height 19
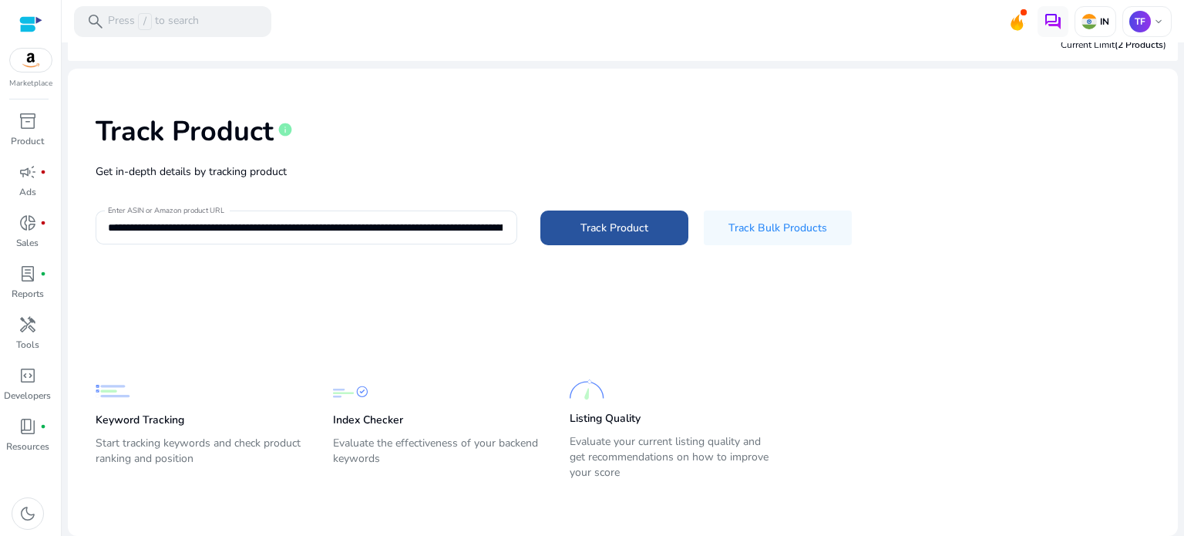
click at [625, 225] on span "Track Product" at bounding box center [615, 228] width 68 height 16
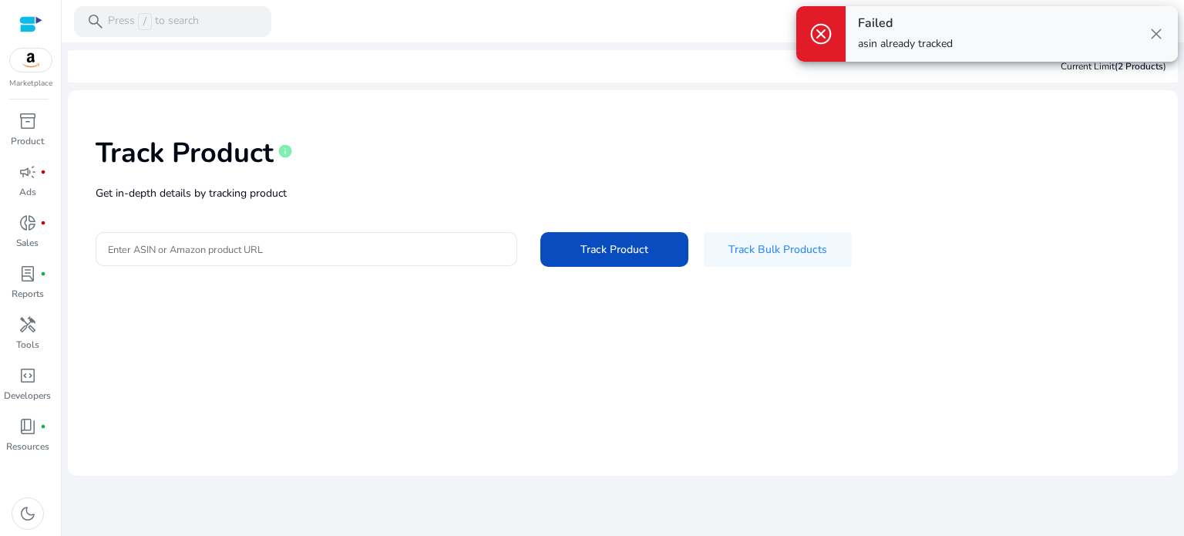
click at [1156, 33] on span "close" at bounding box center [1156, 34] width 19 height 19
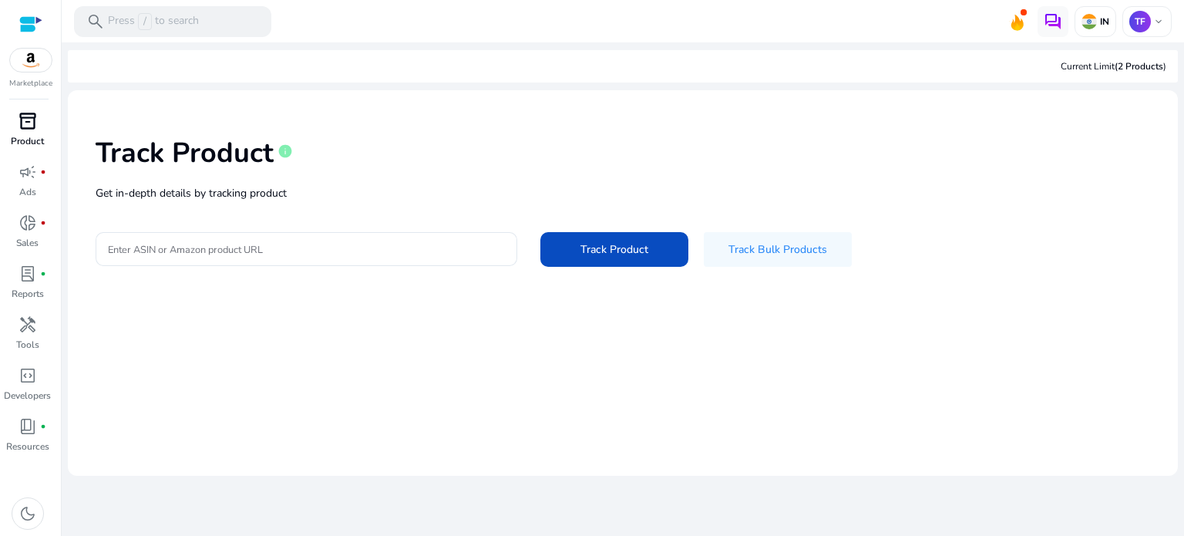
click at [29, 112] on span "inventory_2" at bounding box center [28, 121] width 19 height 19
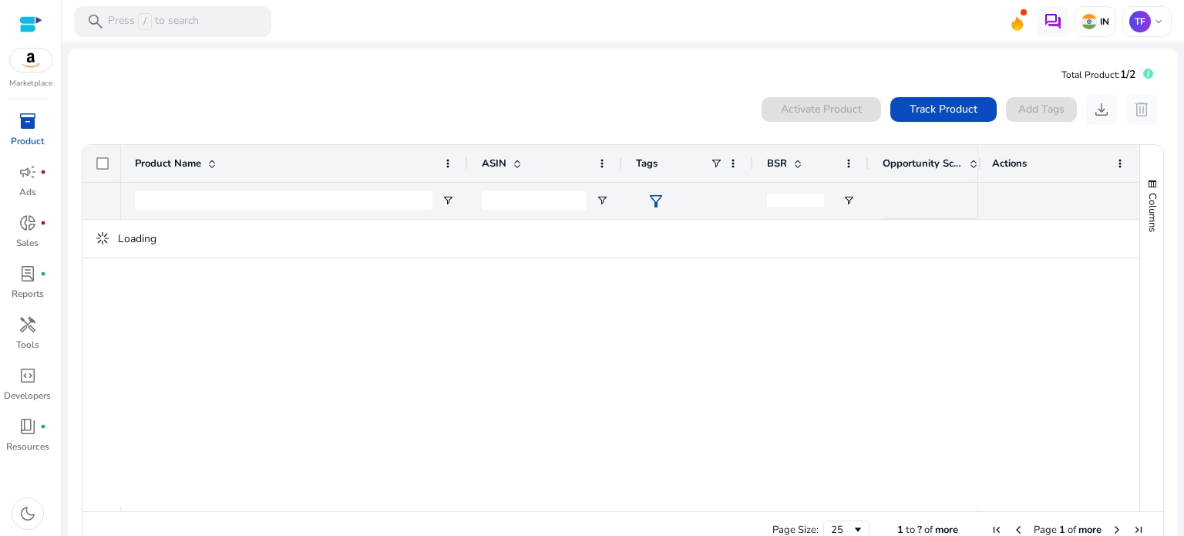
scroll to position [33, 0]
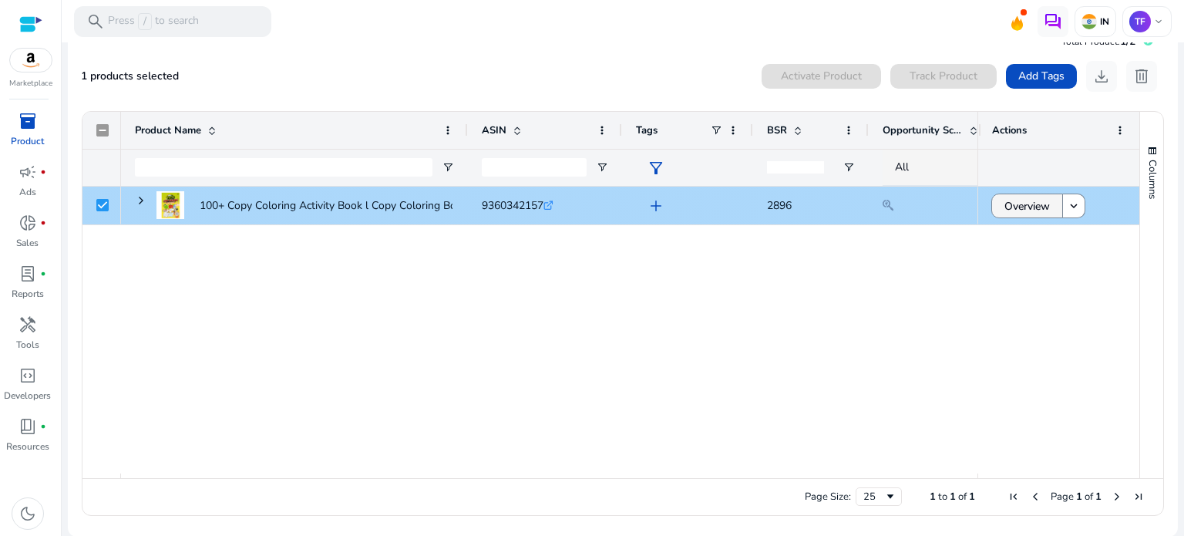
click at [1025, 205] on span "Overview" at bounding box center [1027, 206] width 45 height 32
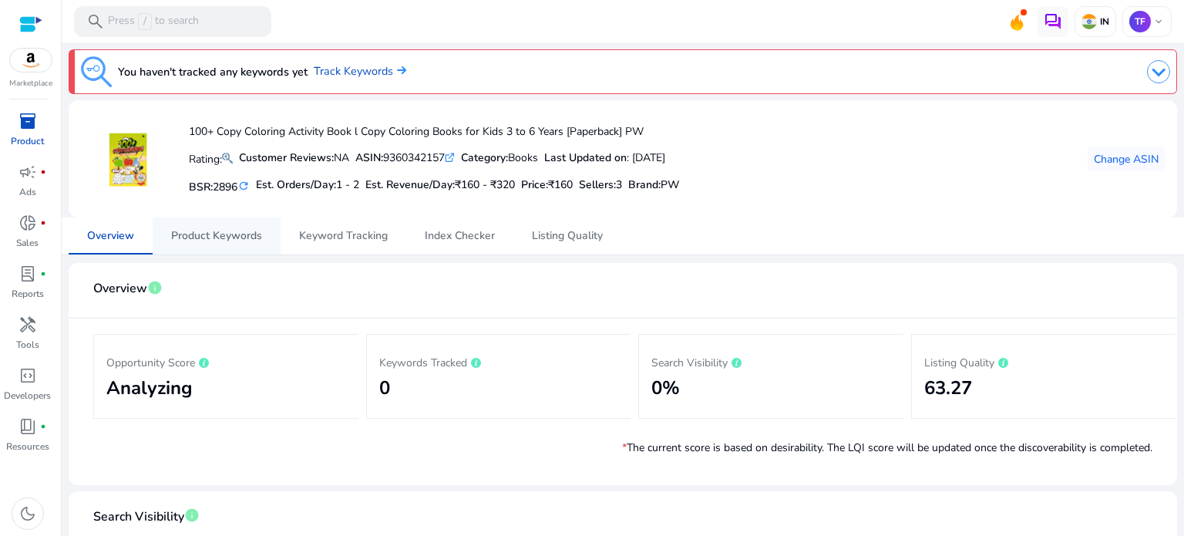
click at [216, 231] on span "Product Keywords" at bounding box center [216, 236] width 91 height 11
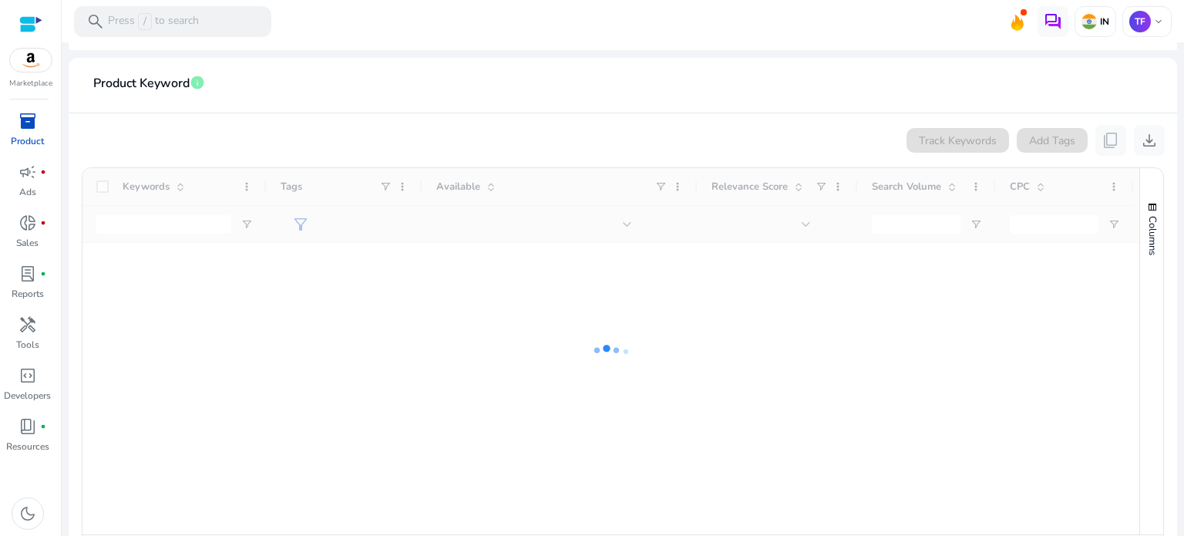
scroll to position [77, 0]
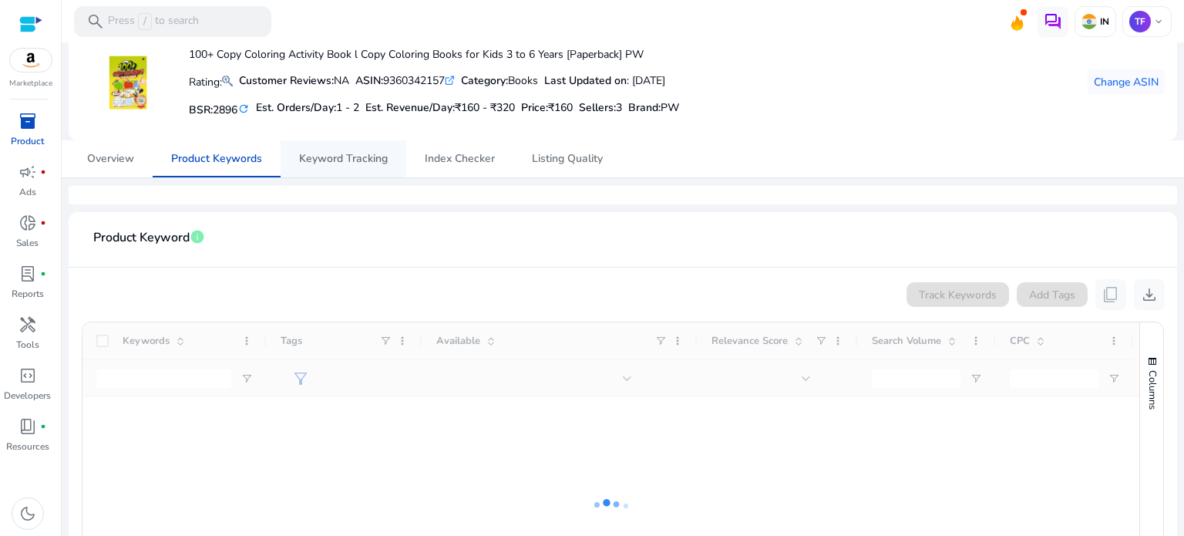
click at [339, 148] on span "Keyword Tracking" at bounding box center [343, 158] width 89 height 37
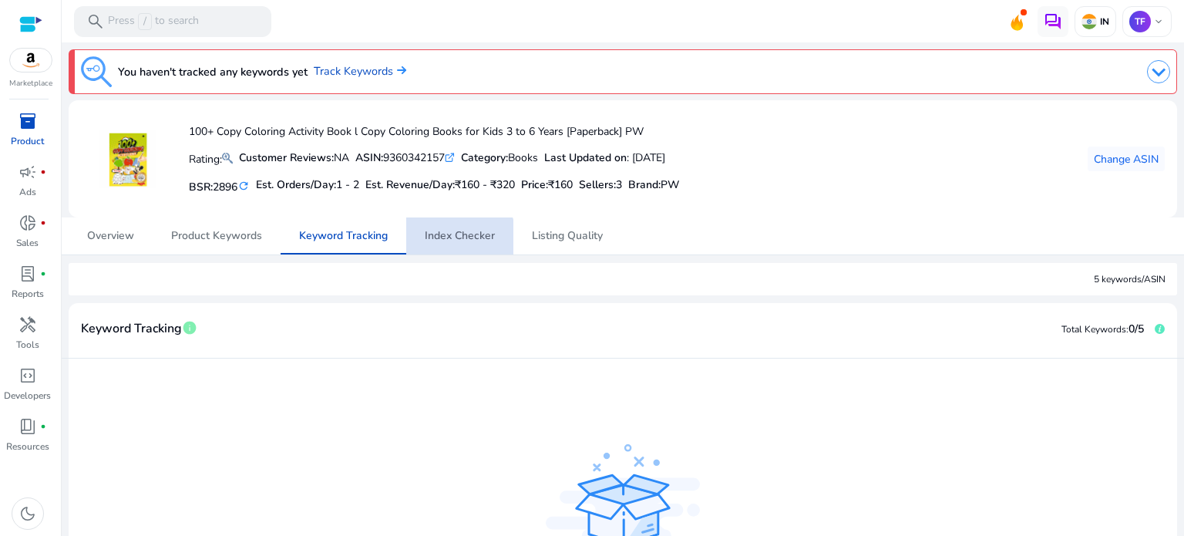
click at [455, 244] on span "Index Checker" at bounding box center [460, 235] width 70 height 37
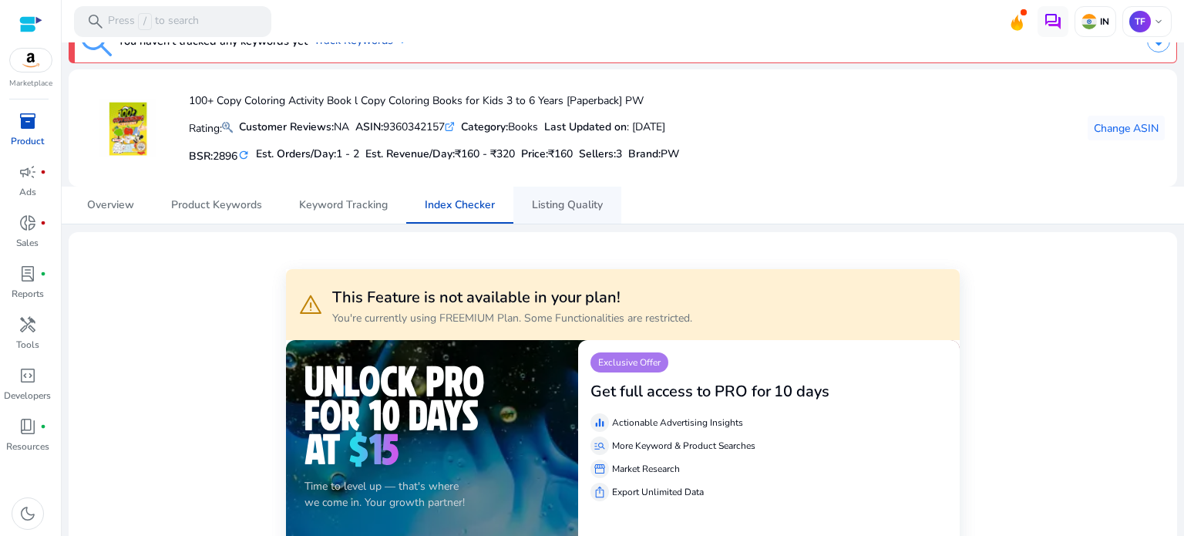
scroll to position [154, 0]
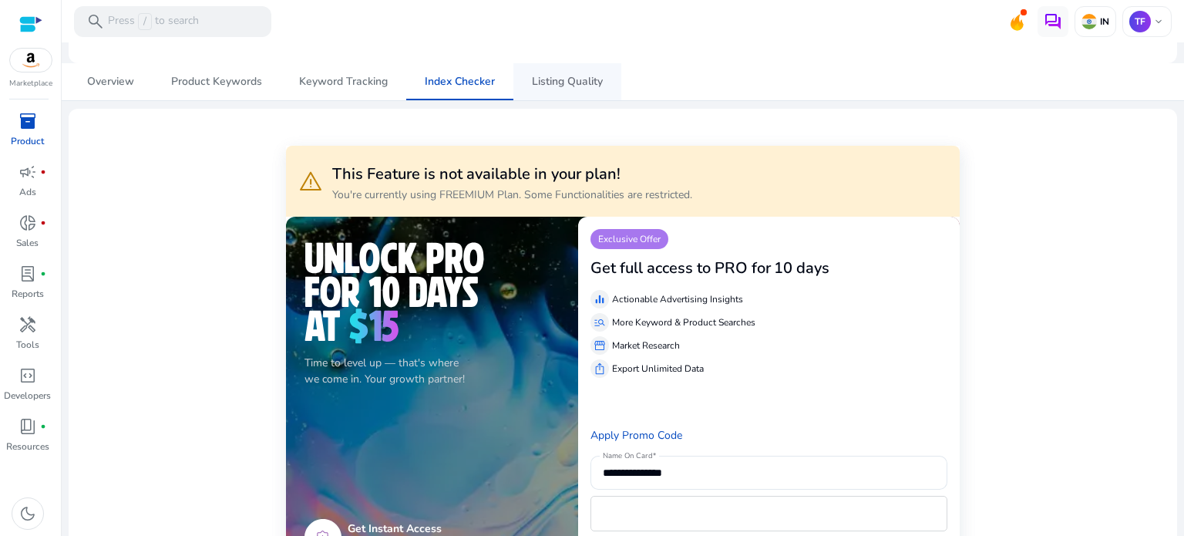
click at [538, 84] on span "Listing Quality" at bounding box center [567, 81] width 71 height 11
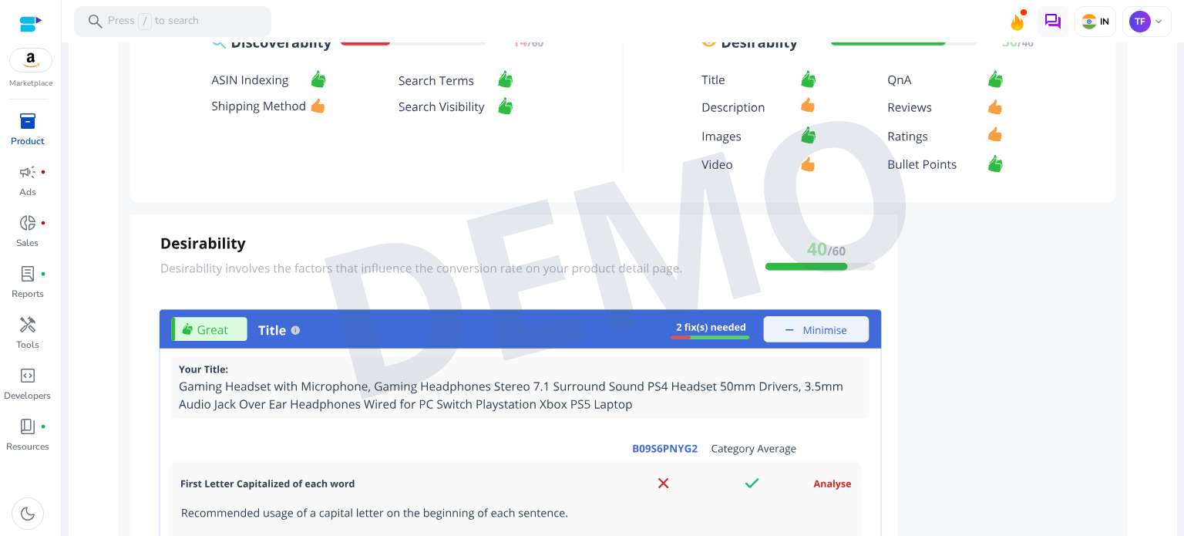
scroll to position [1311, 0]
